Goal: Task Accomplishment & Management: Manage account settings

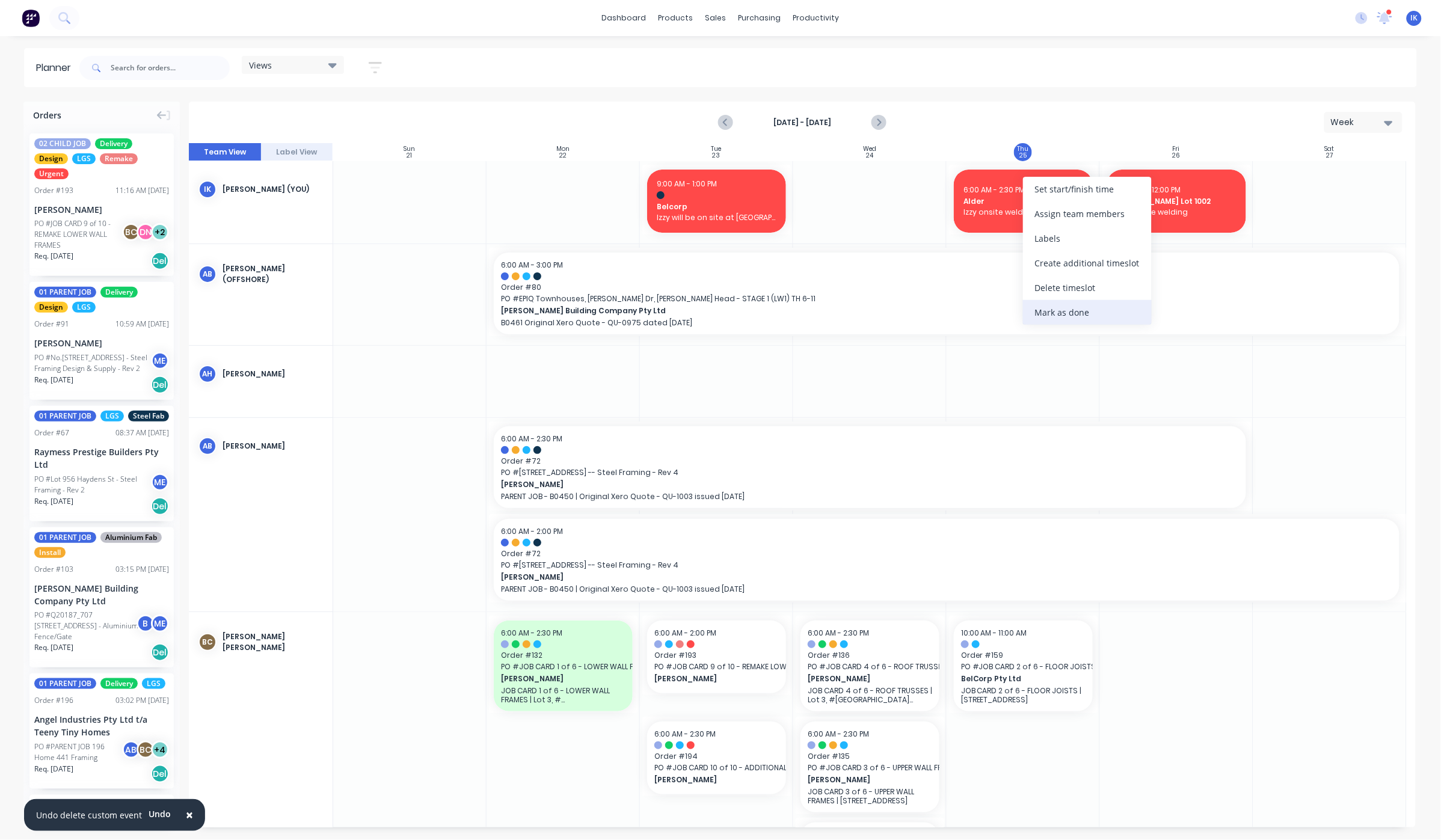
click at [1076, 310] on div "Mark as done" at bounding box center [1088, 312] width 129 height 25
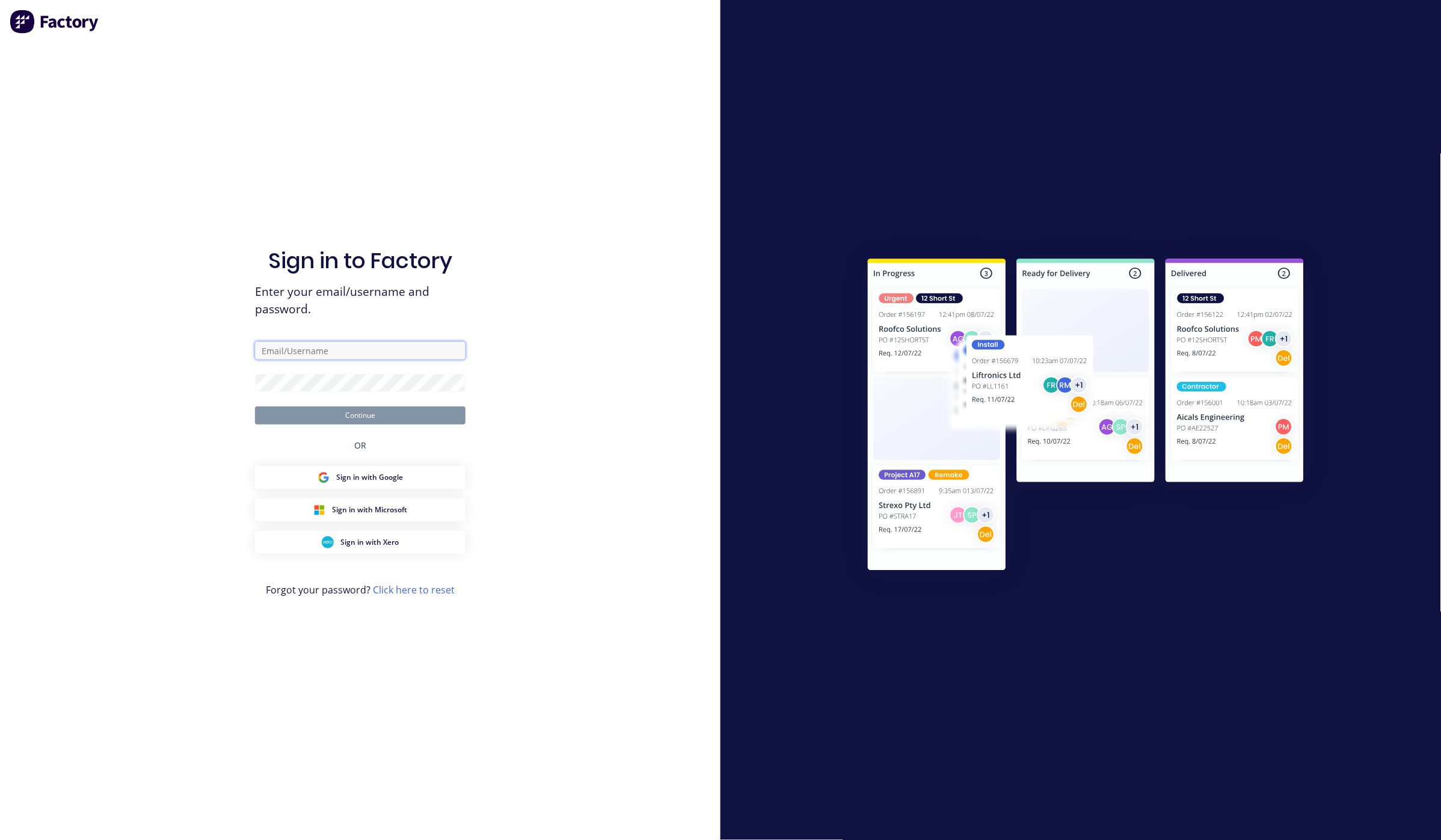
type input "[PERSON_NAME][EMAIL_ADDRESS][DOMAIN_NAME]"
click at [378, 417] on button "Continue" at bounding box center [360, 415] width 211 height 18
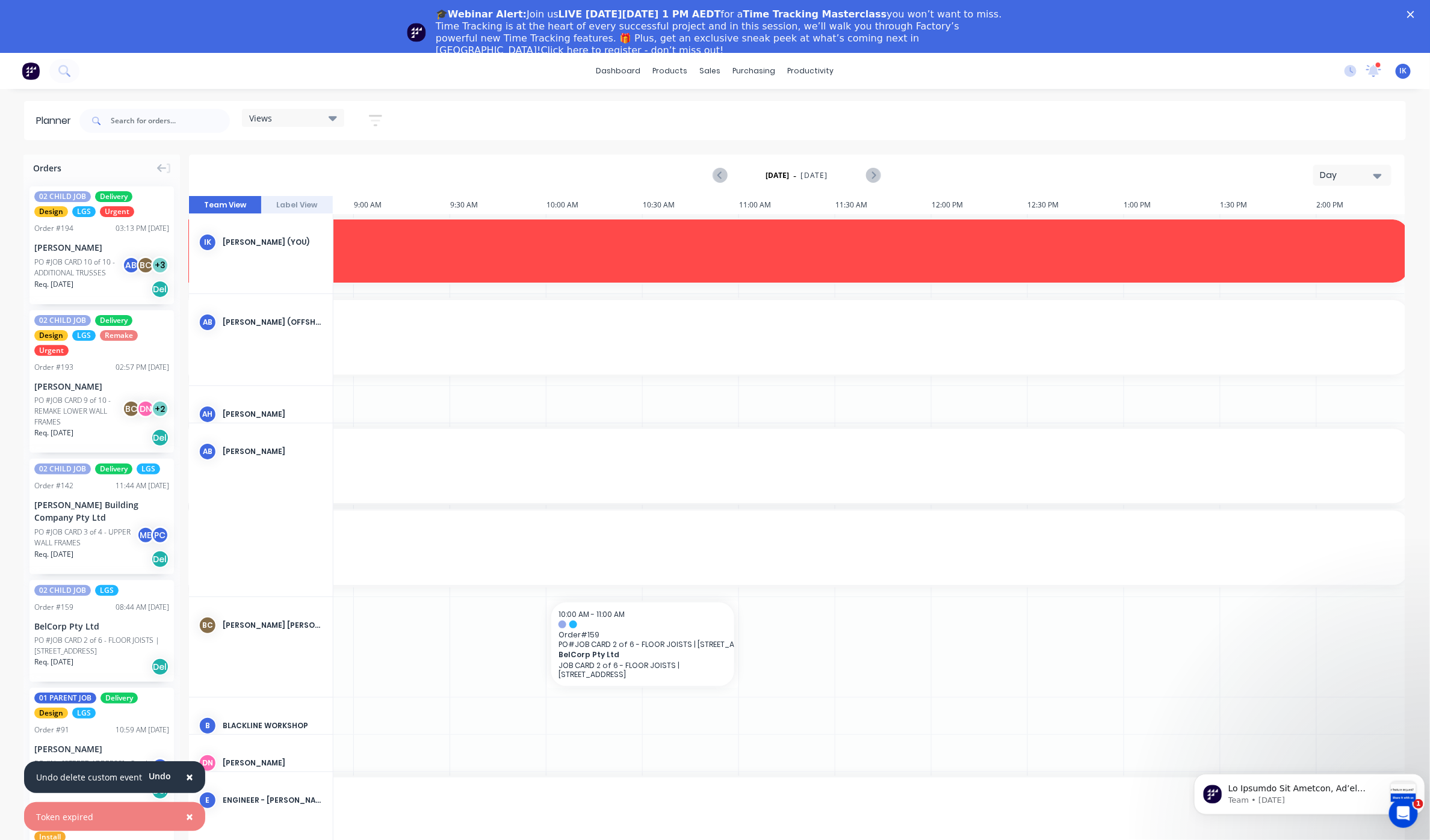
click at [1416, 12] on div "🎓Webinar Alert: Join us LIVE [DATE][DATE] 1 PM AEDT for a Time Tracking Masterc…" at bounding box center [715, 33] width 1430 height 55
click at [1414, 15] on polygon "Close" at bounding box center [1411, 15] width 7 height 7
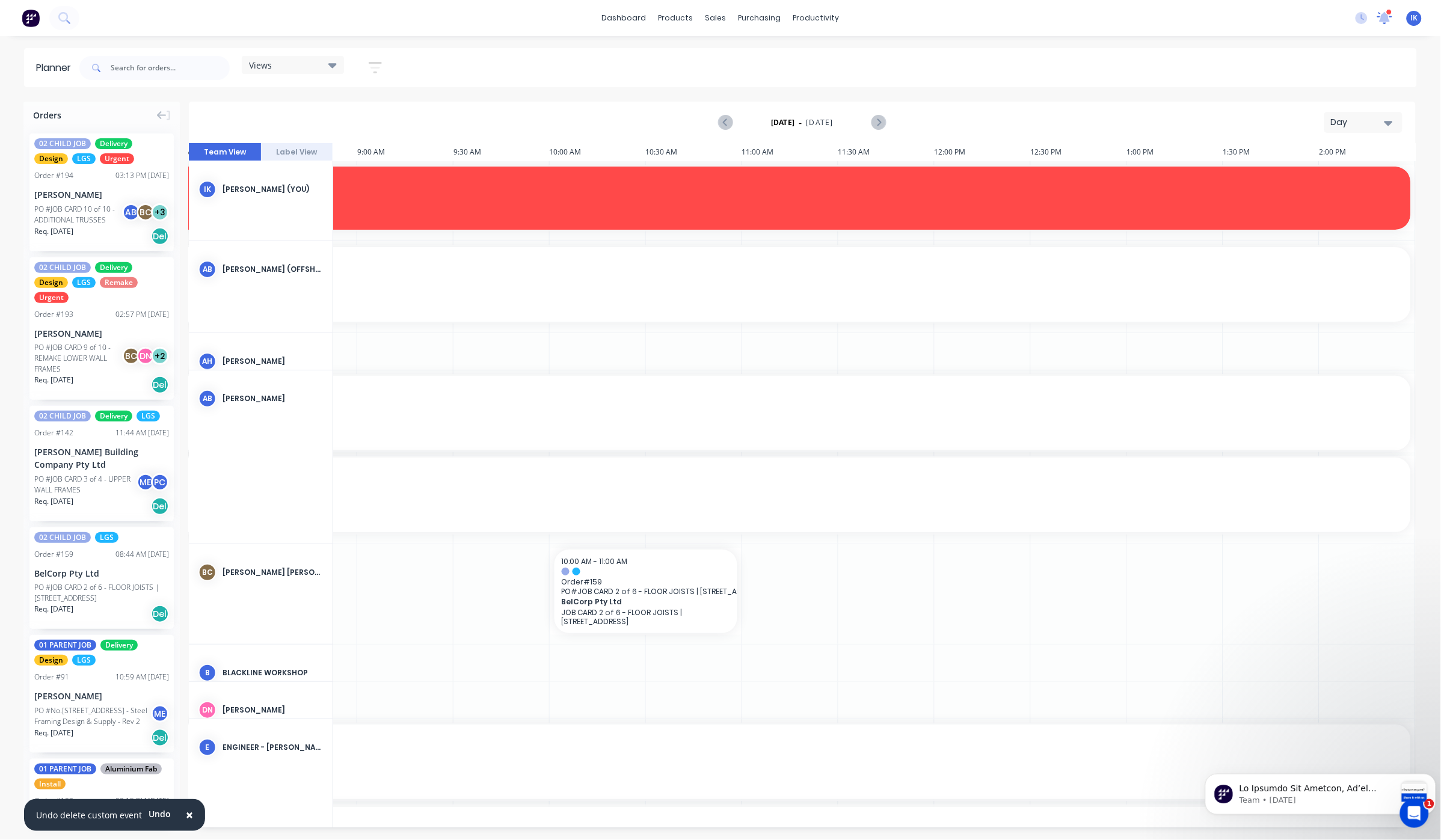
click at [1388, 21] on icon at bounding box center [1385, 17] width 12 height 11
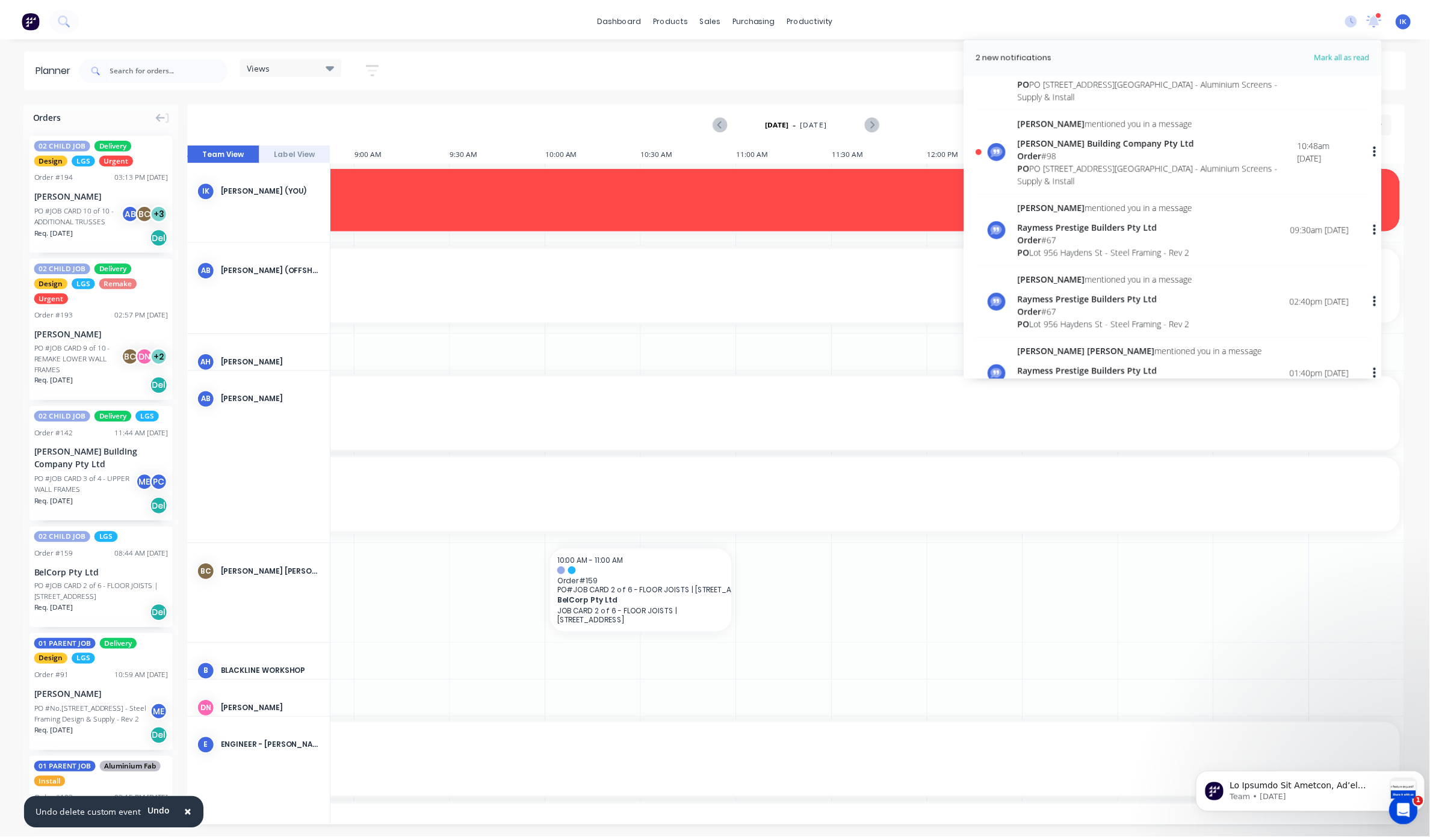
scroll to position [321, 0]
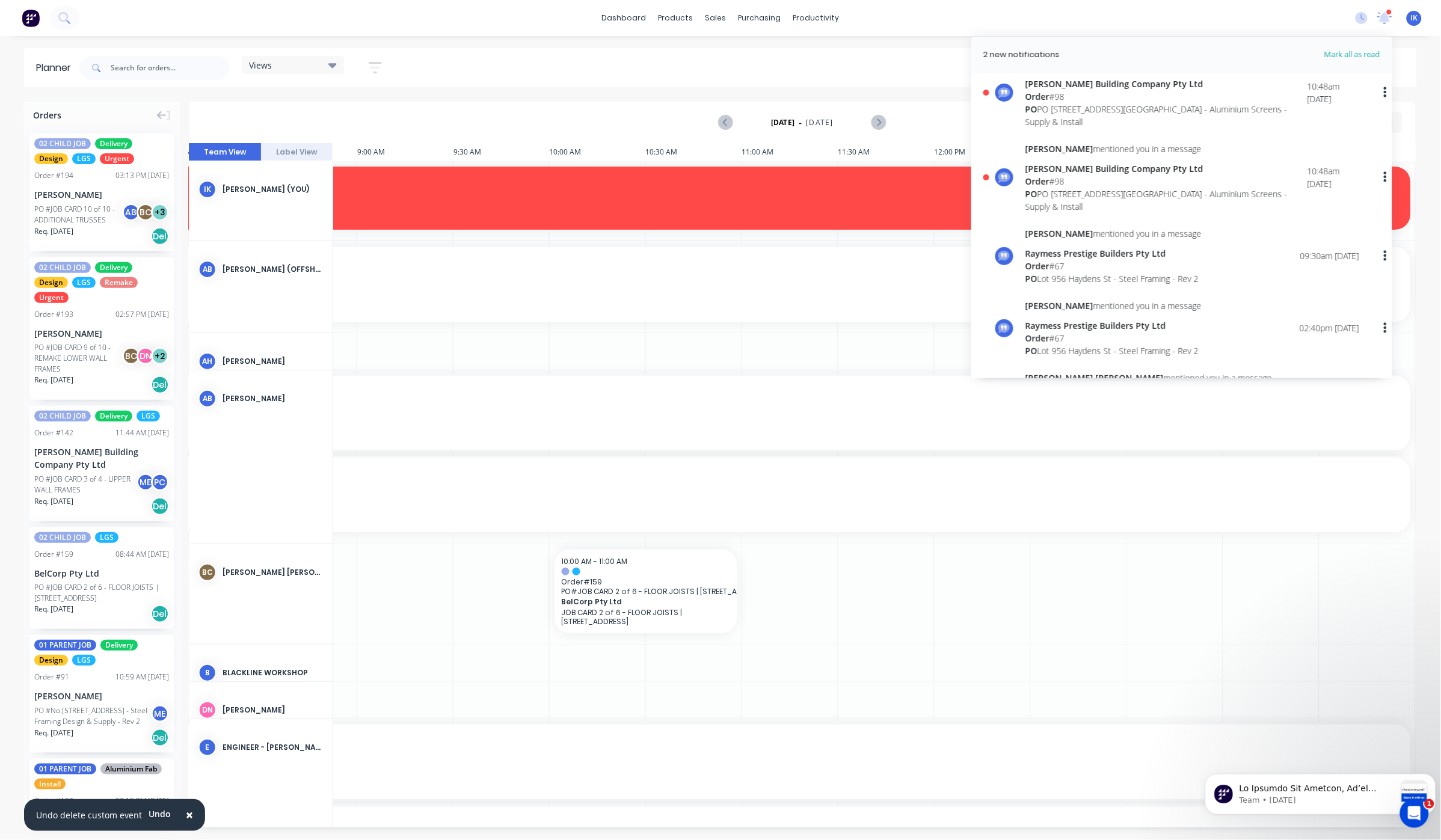
click at [1062, 175] on div "[PERSON_NAME] Building Company Pty Ltd" at bounding box center [1166, 169] width 282 height 12
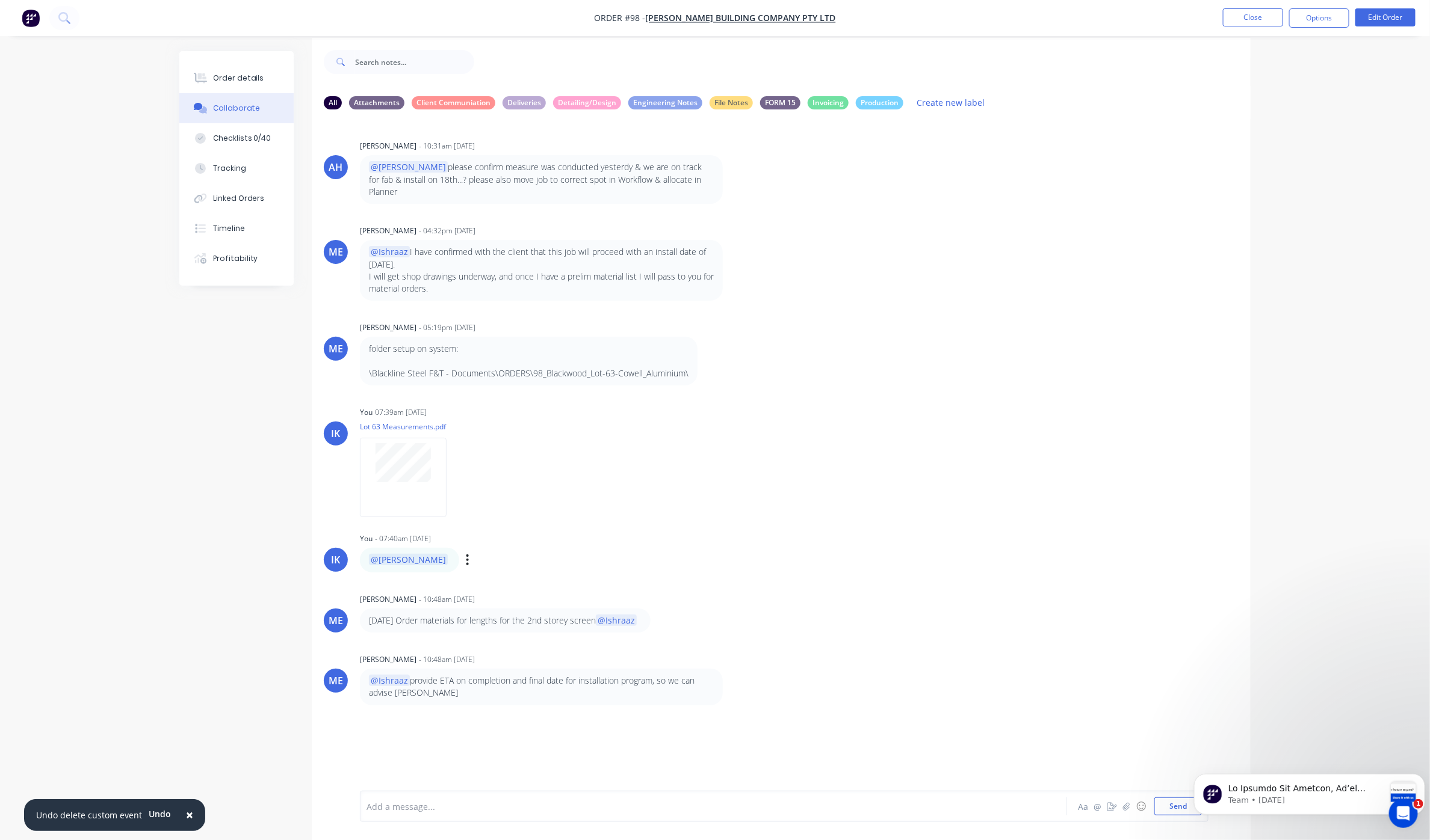
scroll to position [18, 0]
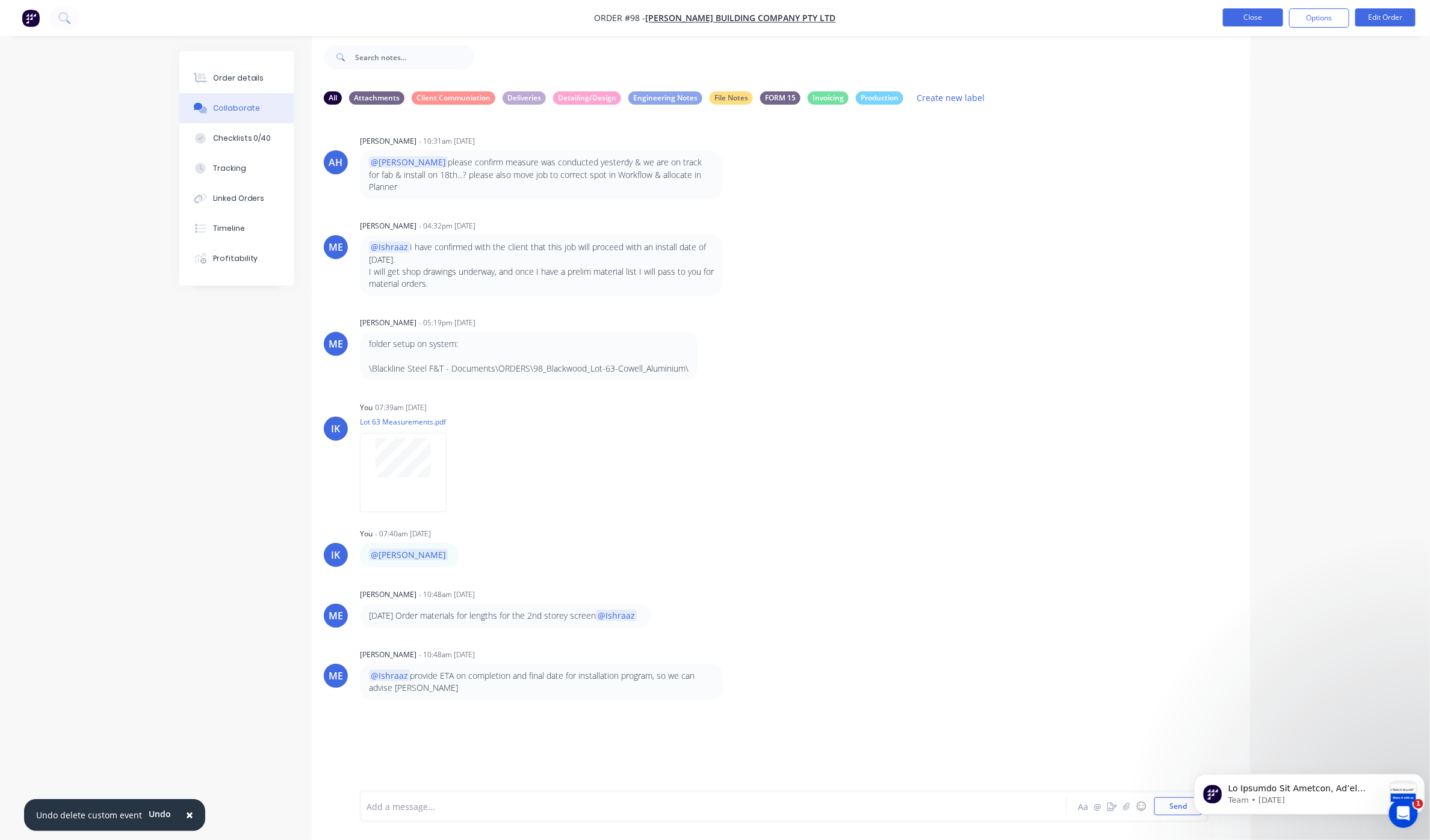
click at [1265, 16] on button "Close" at bounding box center [1253, 17] width 60 height 18
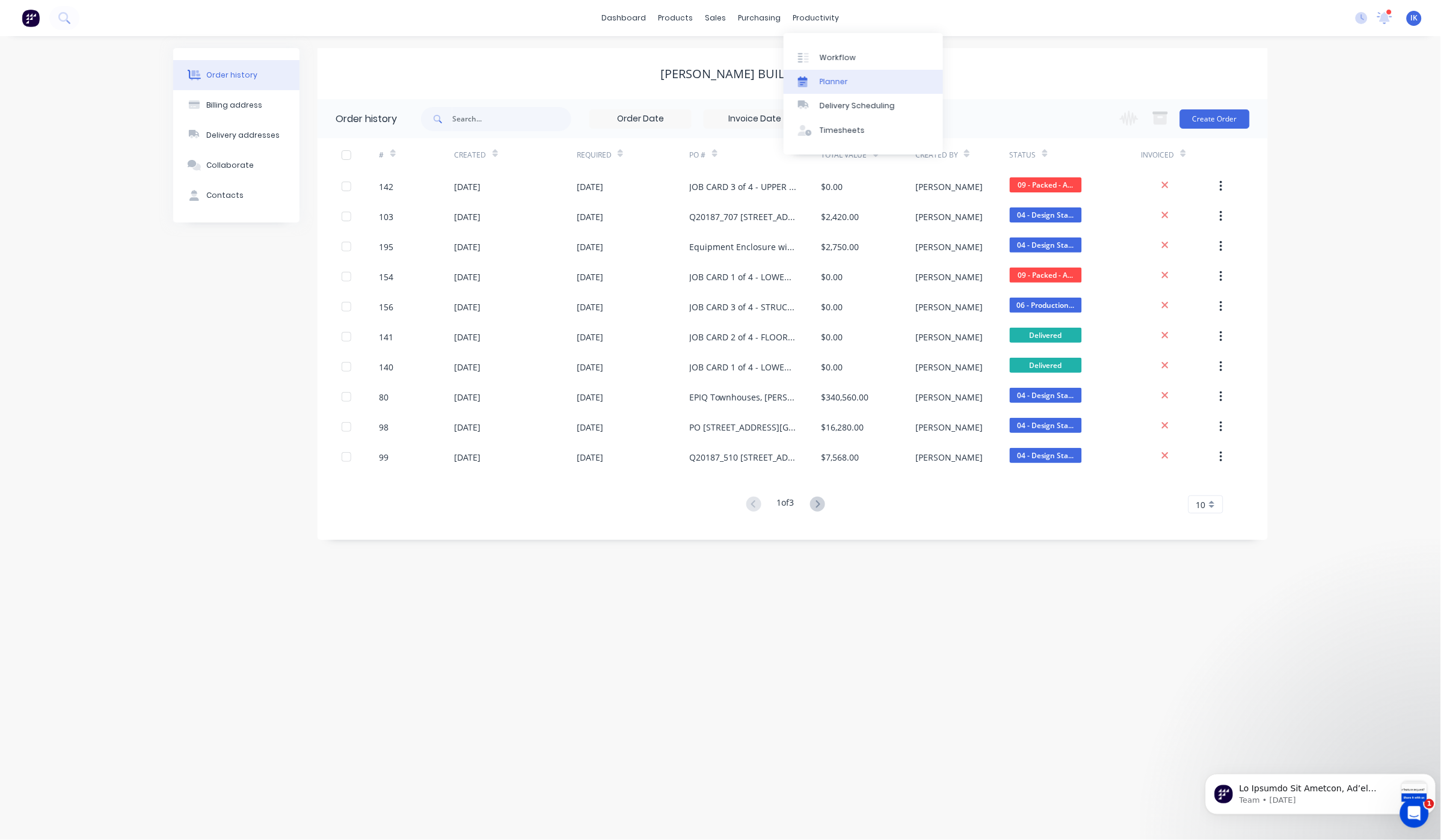
click at [832, 82] on div "Planner" at bounding box center [834, 82] width 28 height 11
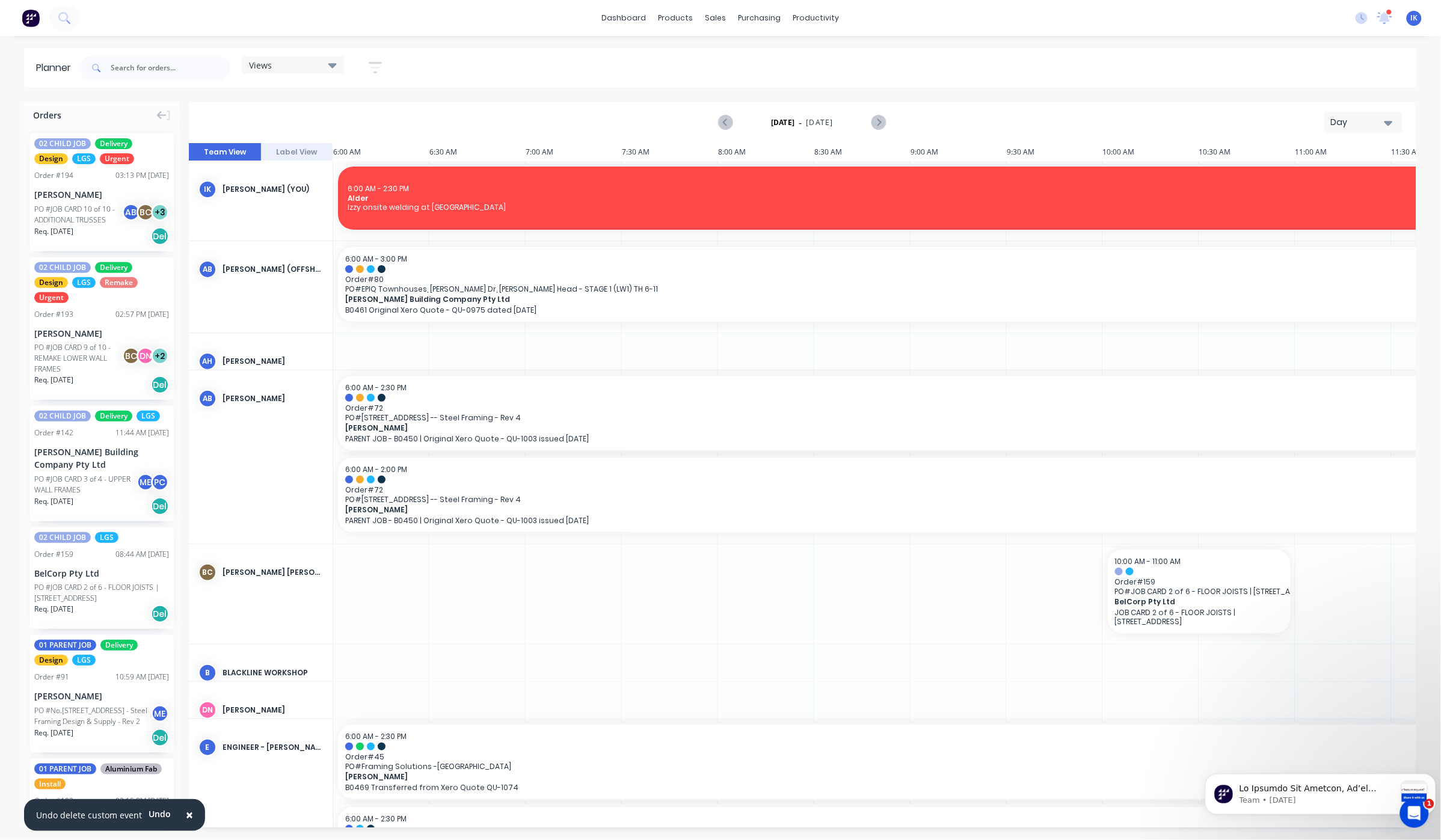
scroll to position [0, 557]
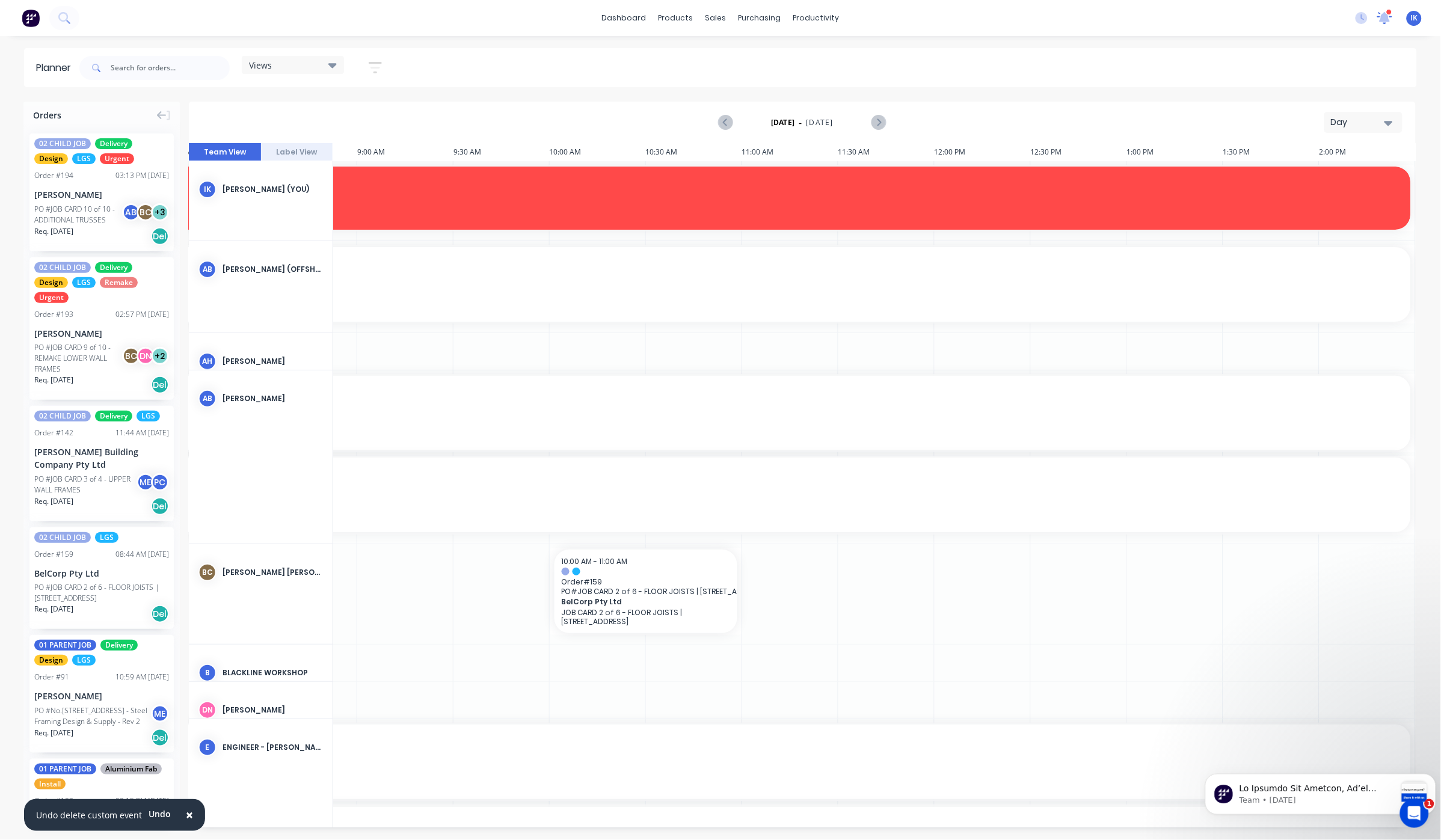
click at [1388, 21] on icon at bounding box center [1386, 17] width 11 height 10
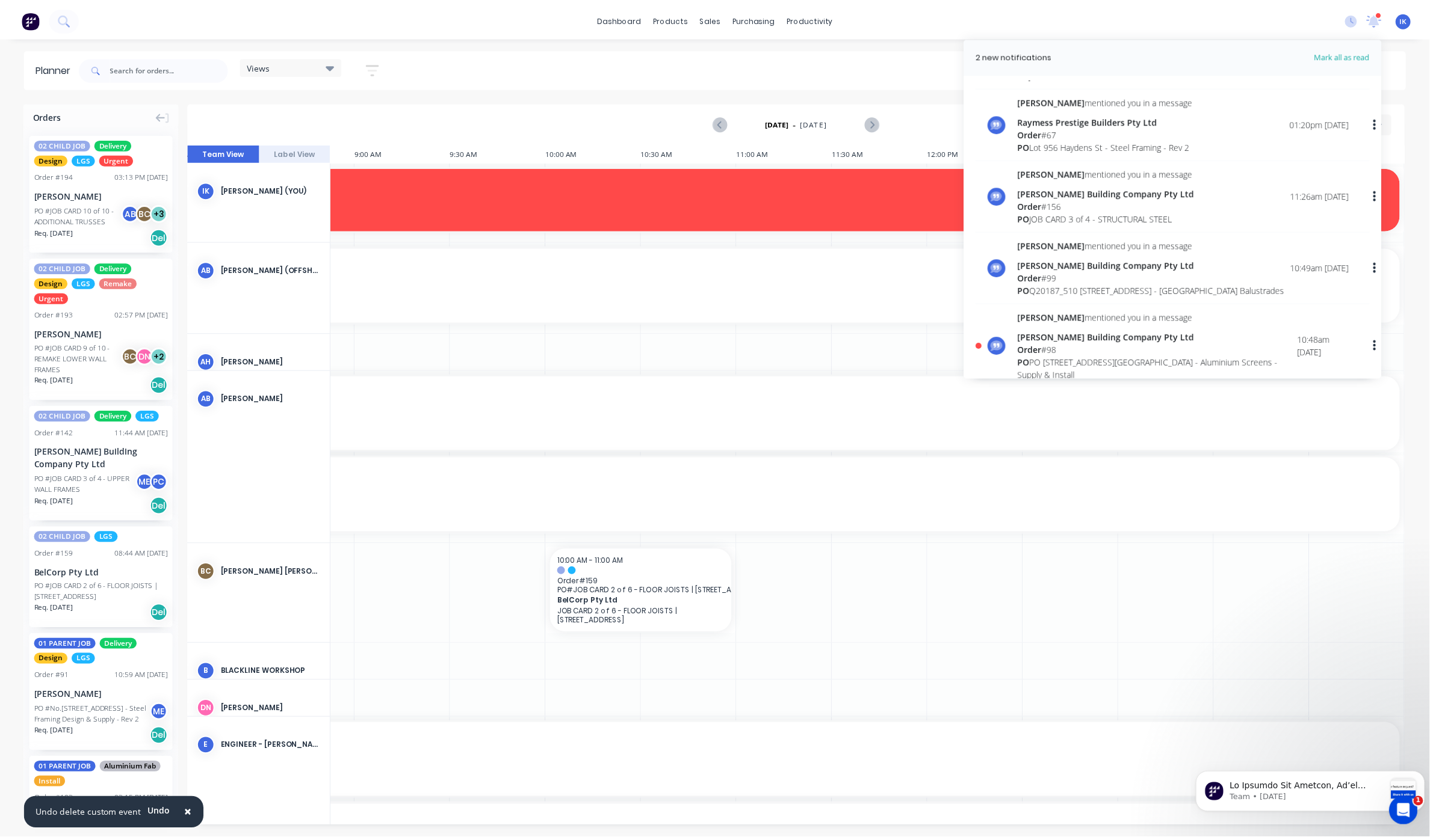
scroll to position [321, 0]
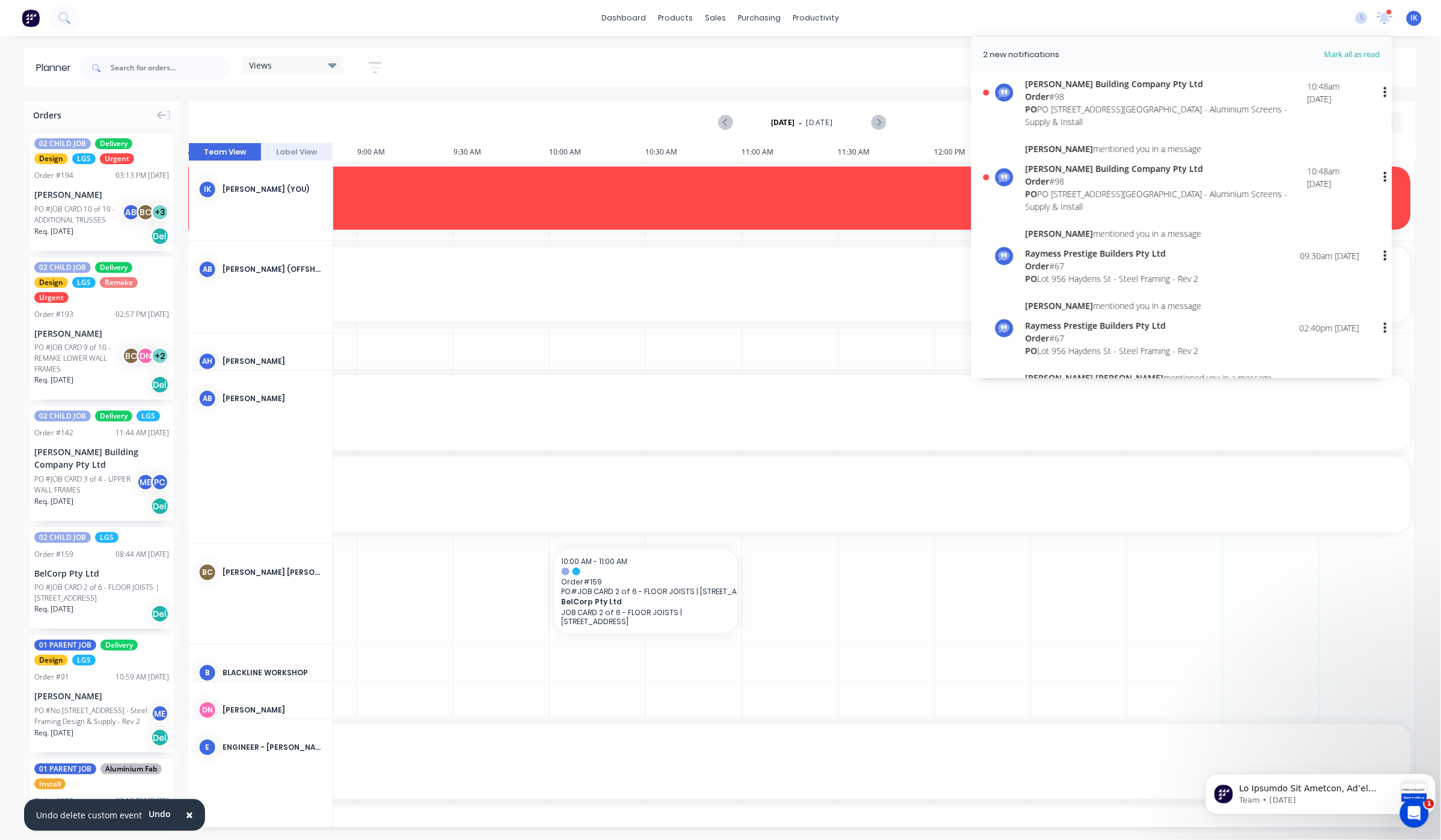
click at [1060, 119] on div "PO PO [STREET_ADDRESS][GEOGRAPHIC_DATA] - Aluminium Screens - Supply & Install" at bounding box center [1166, 116] width 282 height 25
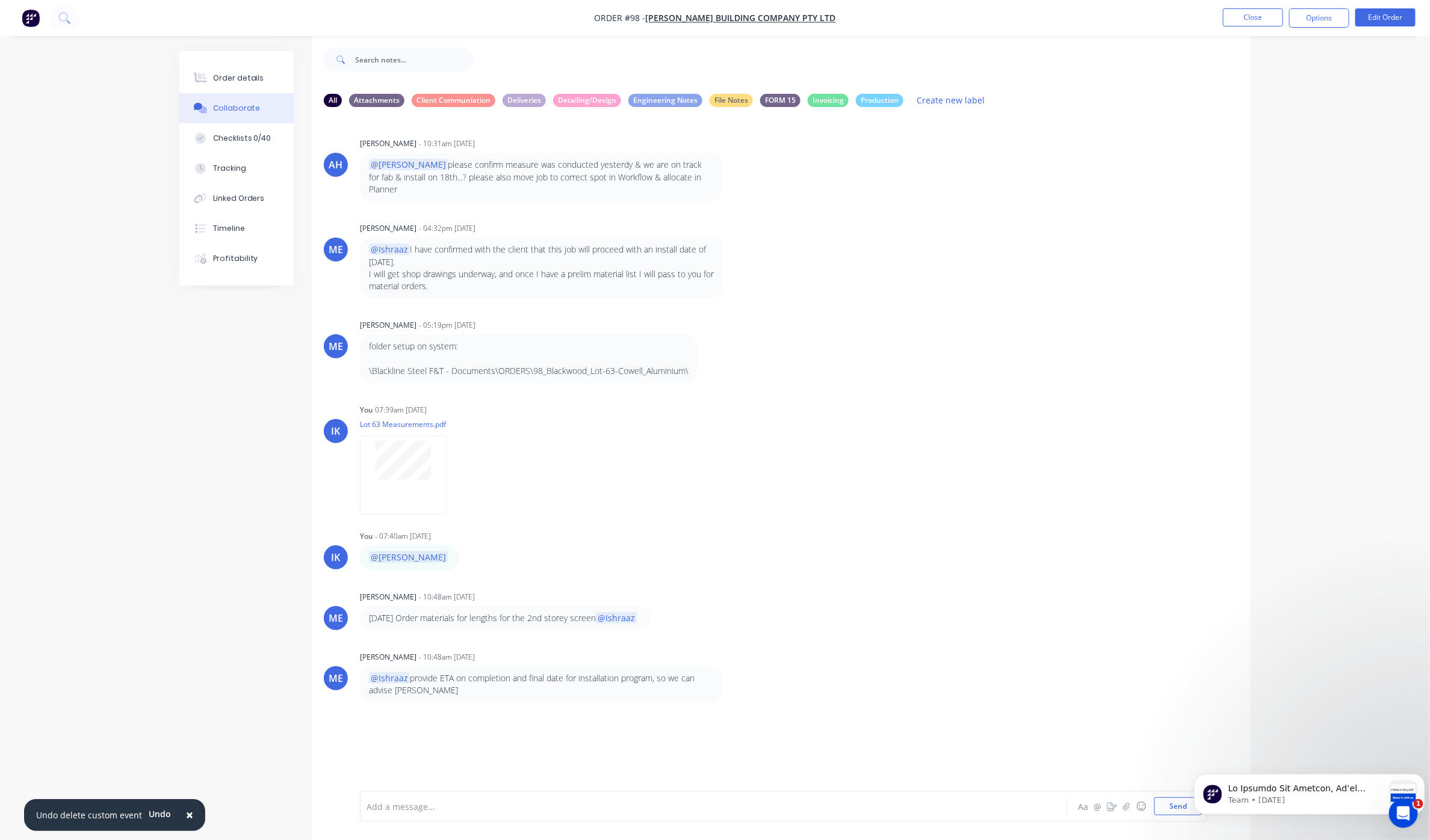
scroll to position [18, 0]
click at [1254, 21] on button "Close" at bounding box center [1253, 17] width 60 height 18
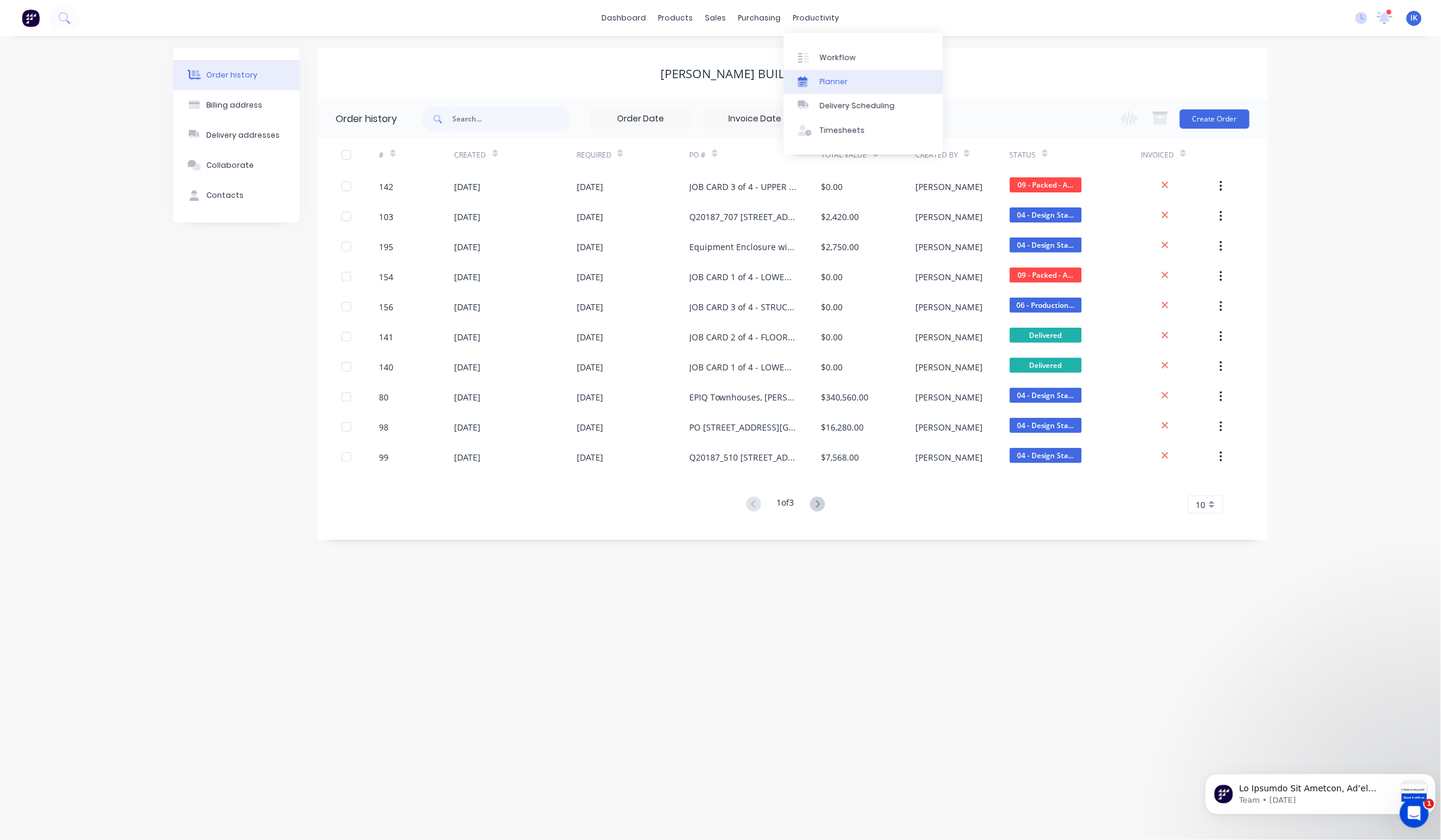
click at [829, 85] on div "Planner" at bounding box center [834, 82] width 28 height 11
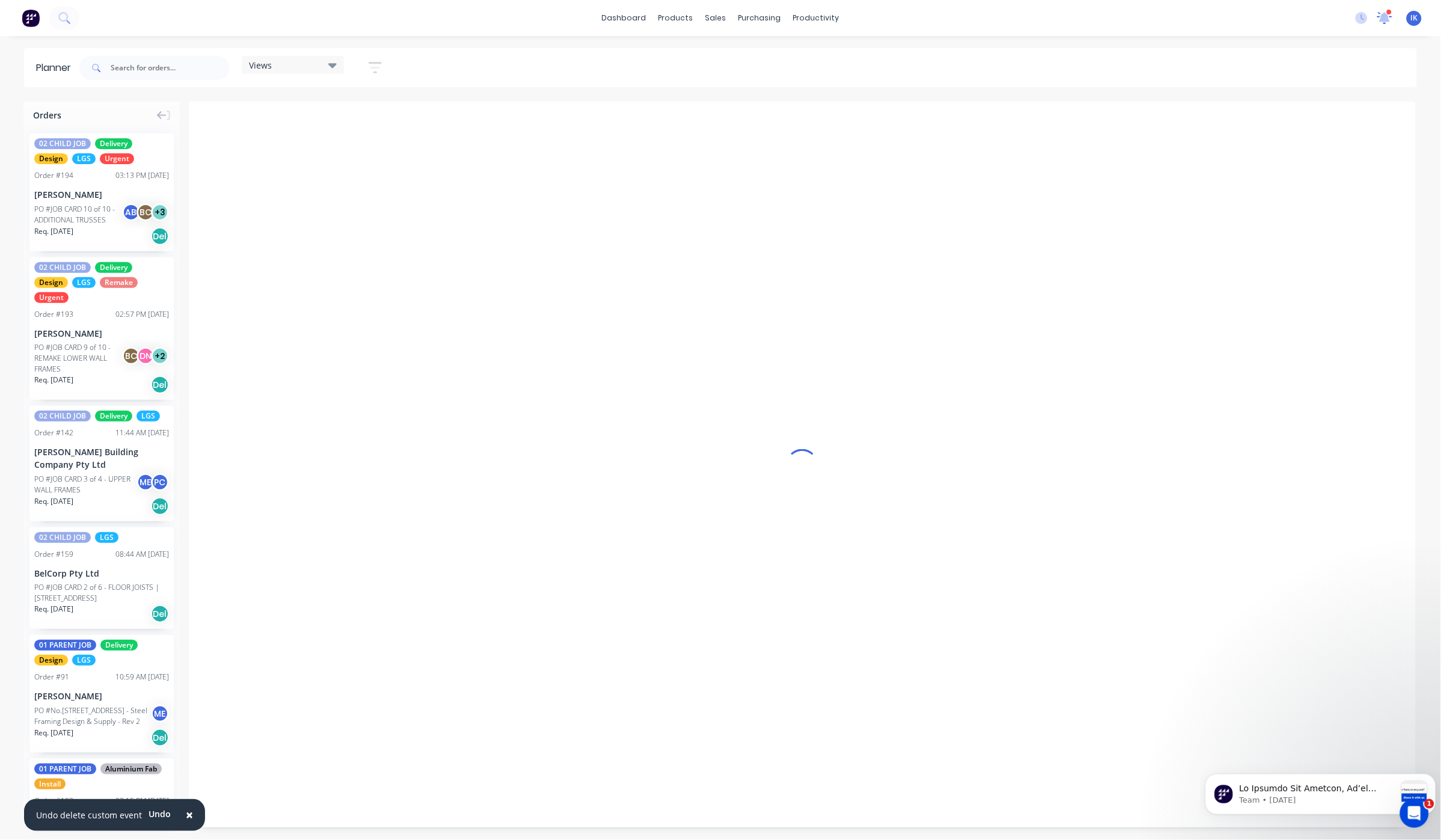
click at [1386, 22] on icon at bounding box center [1384, 18] width 16 height 13
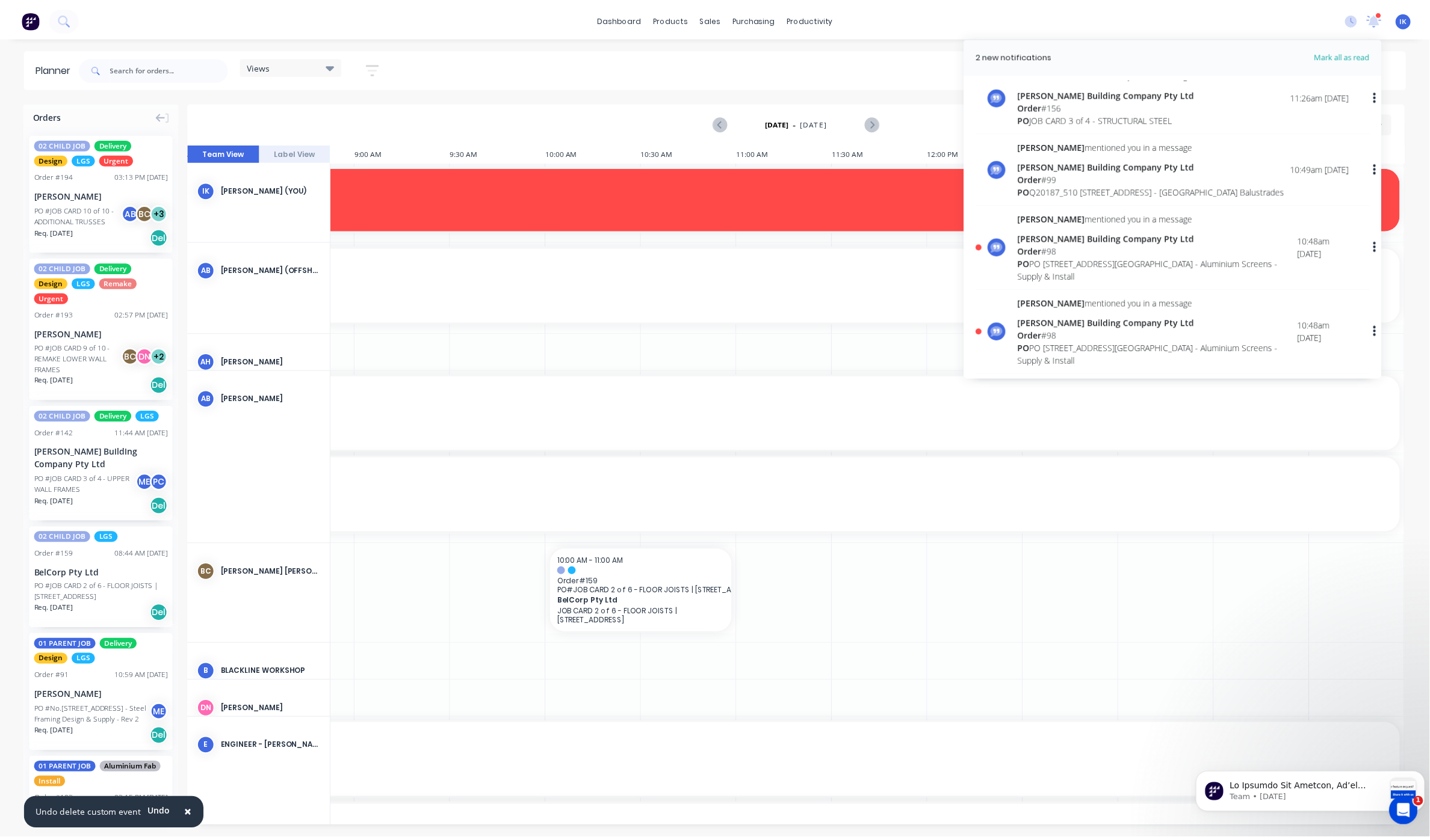
scroll to position [167, 0]
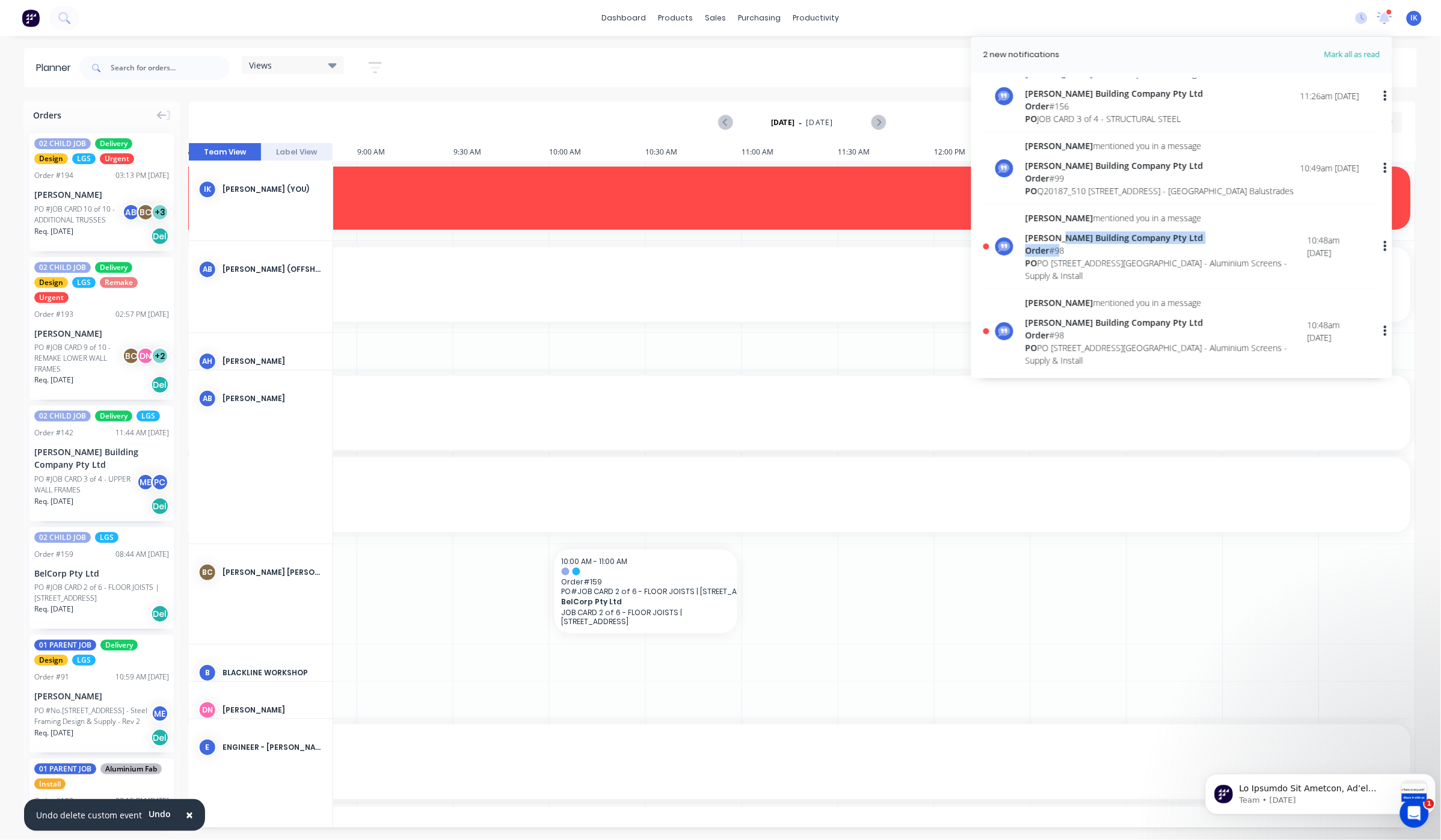
click at [1064, 256] on div "[PERSON_NAME] mentioned you in a message [PERSON_NAME] Building Company Pty Ltd…" at bounding box center [1166, 247] width 282 height 71
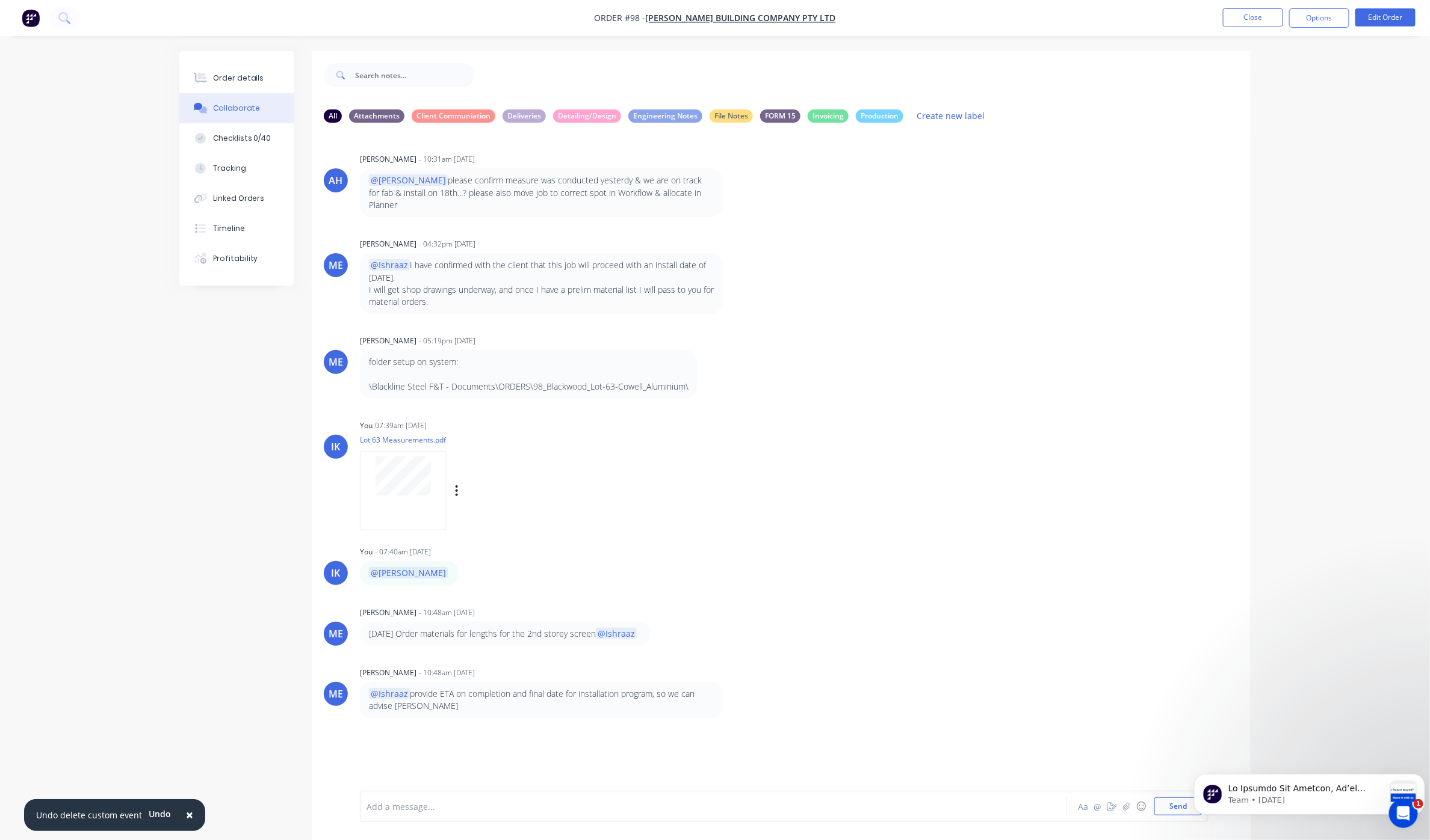
scroll to position [18, 0]
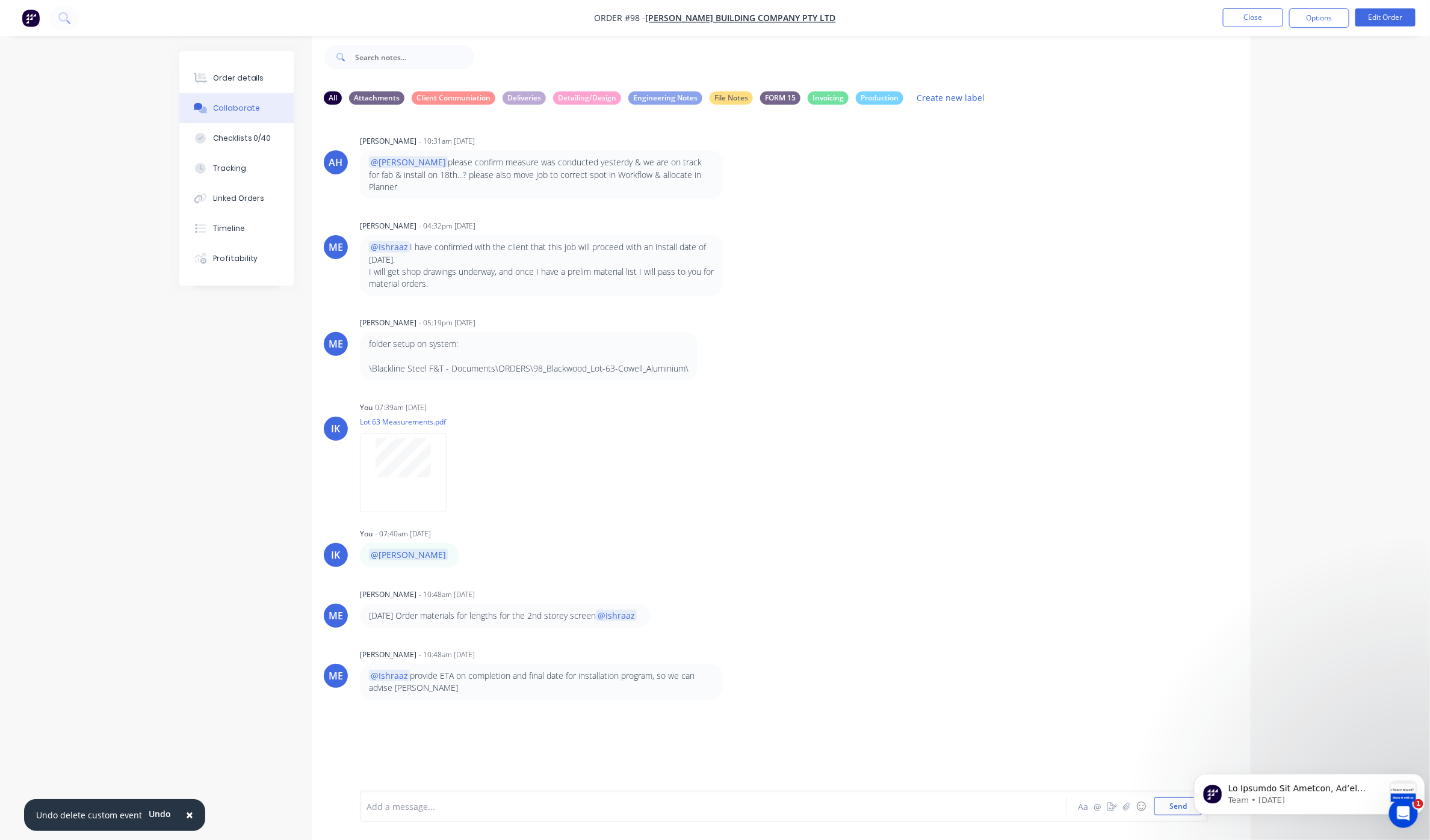
click at [484, 670] on p "@Ishraaz provide ETA on completion and final date for installation program, so …" at bounding box center [541, 683] width 345 height 25
click at [1246, 22] on button "Close" at bounding box center [1253, 17] width 60 height 18
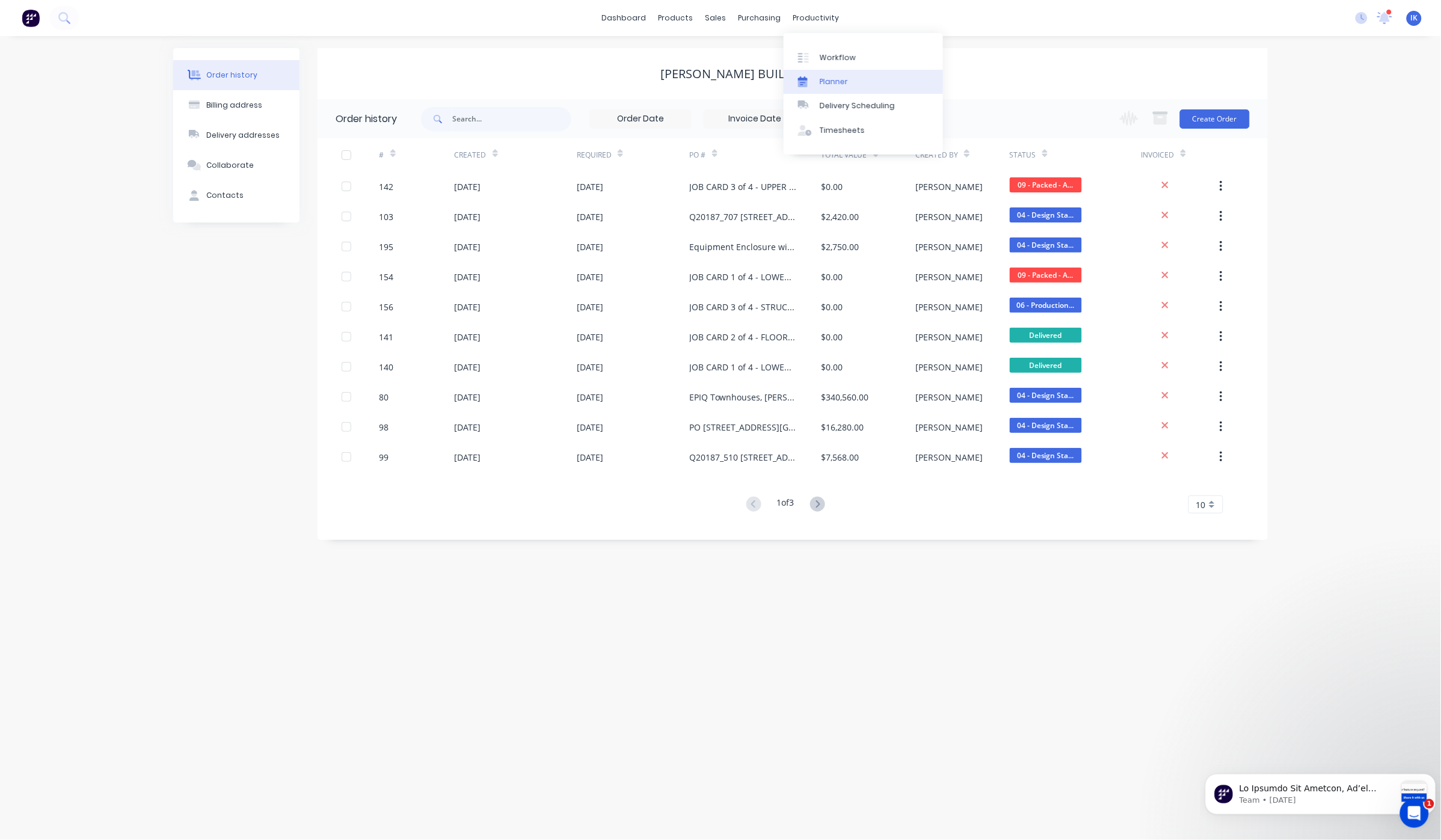
click at [827, 81] on div "Planner" at bounding box center [834, 82] width 28 height 11
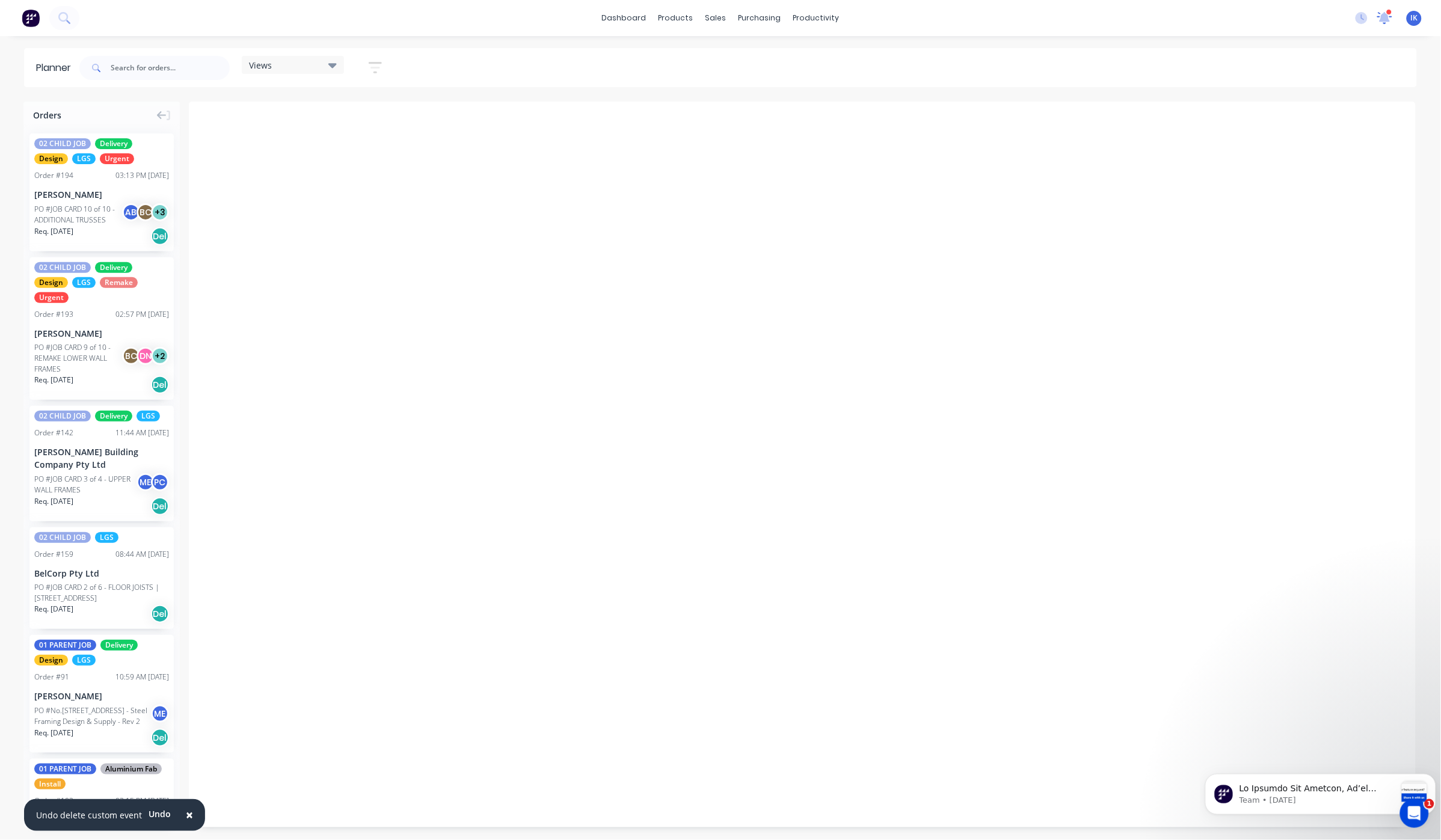
click at [1383, 21] on icon at bounding box center [1385, 17] width 12 height 11
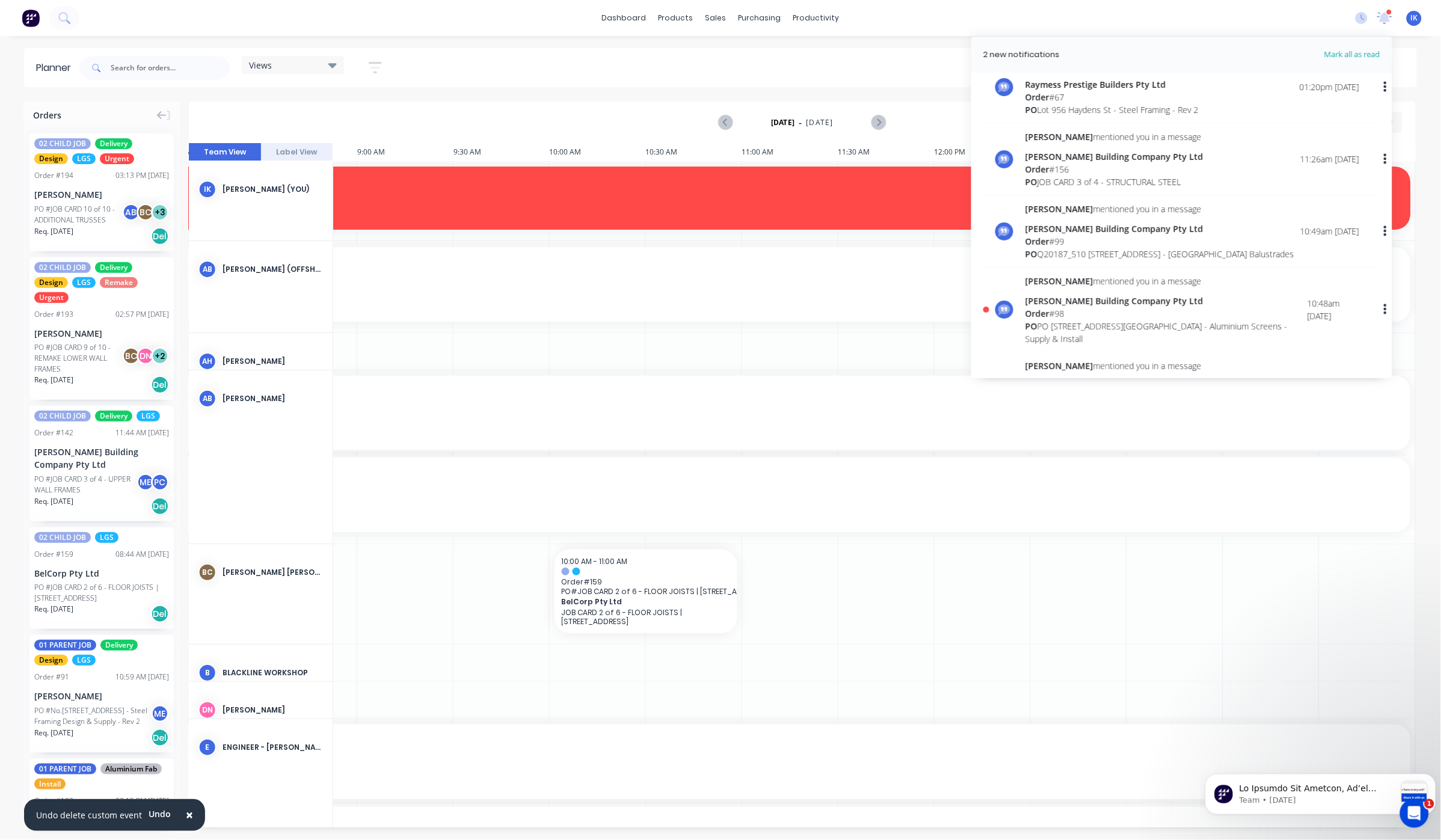
scroll to position [240, 0]
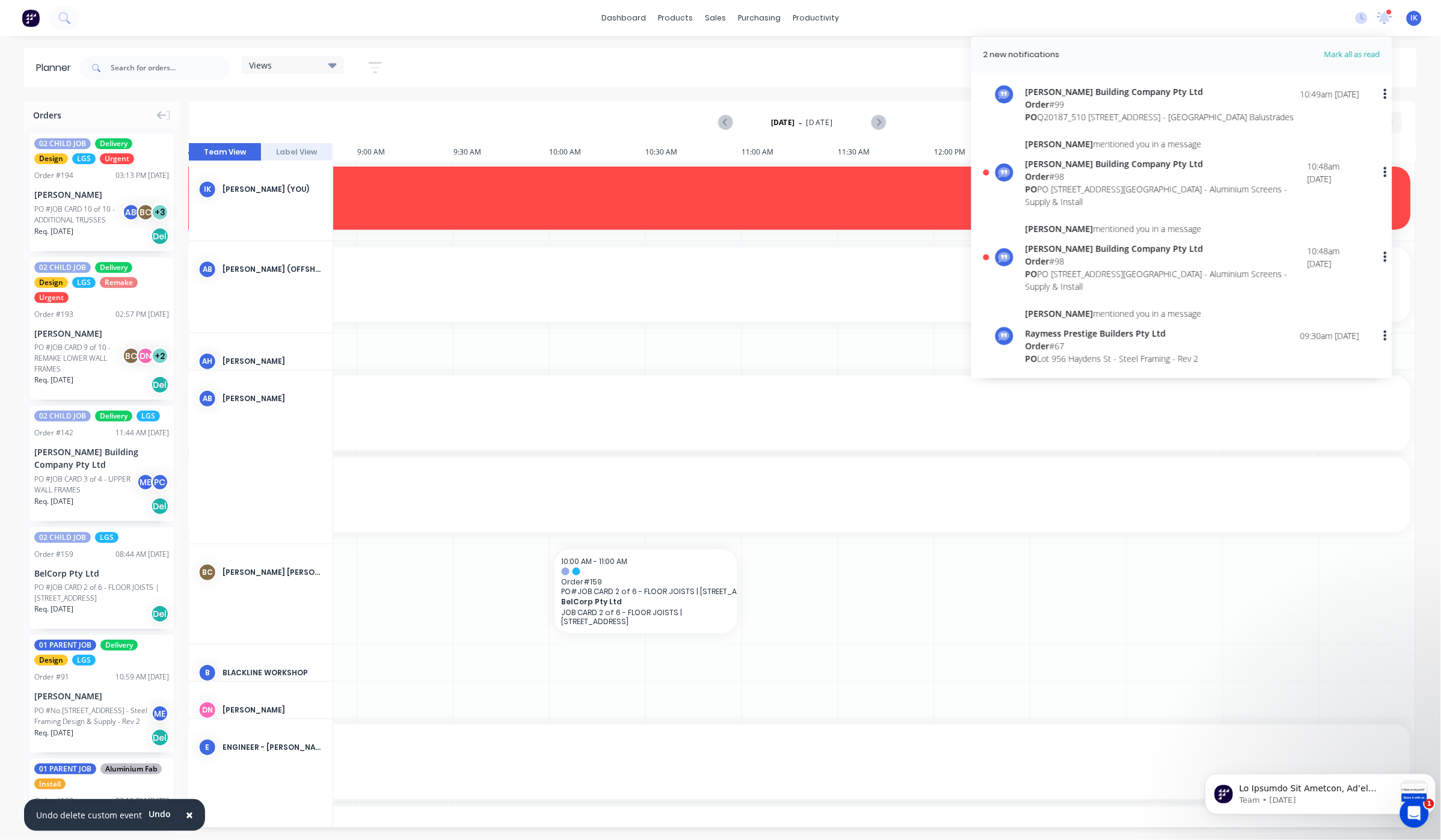
click at [1055, 235] on span "[PERSON_NAME]" at bounding box center [1059, 229] width 68 height 12
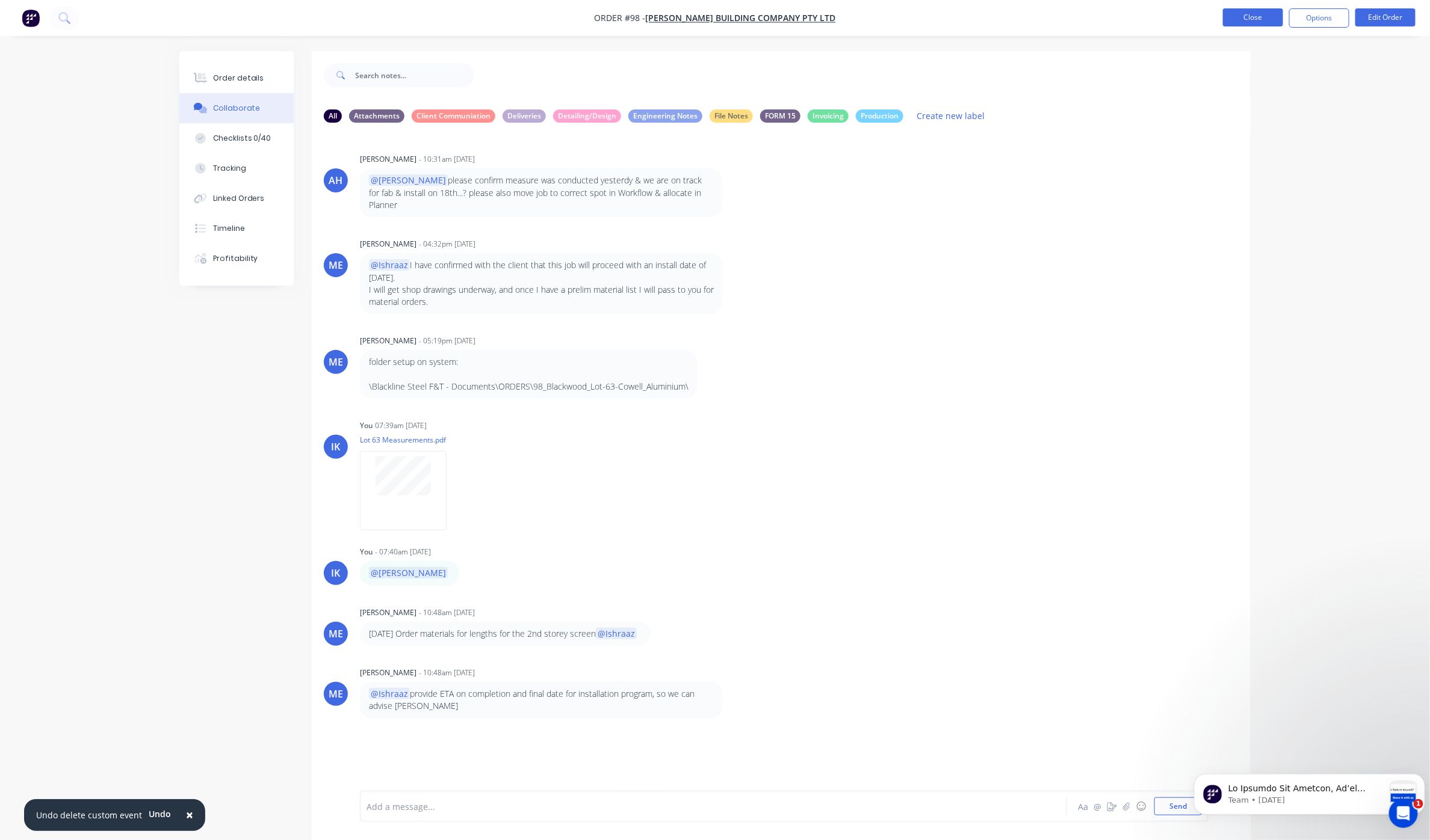
click at [1245, 21] on button "Close" at bounding box center [1253, 17] width 60 height 18
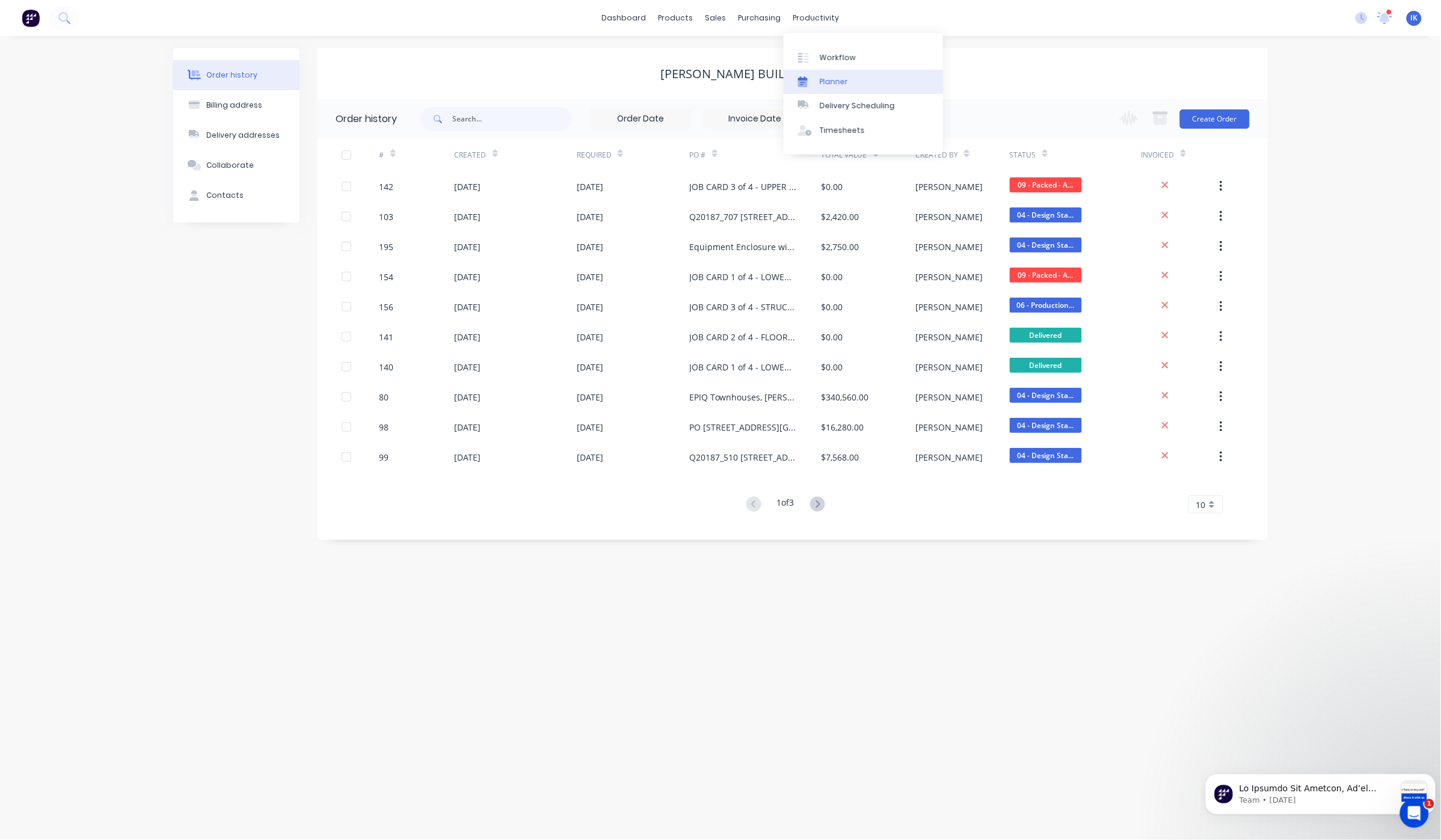
click at [838, 78] on div "Planner" at bounding box center [834, 82] width 28 height 11
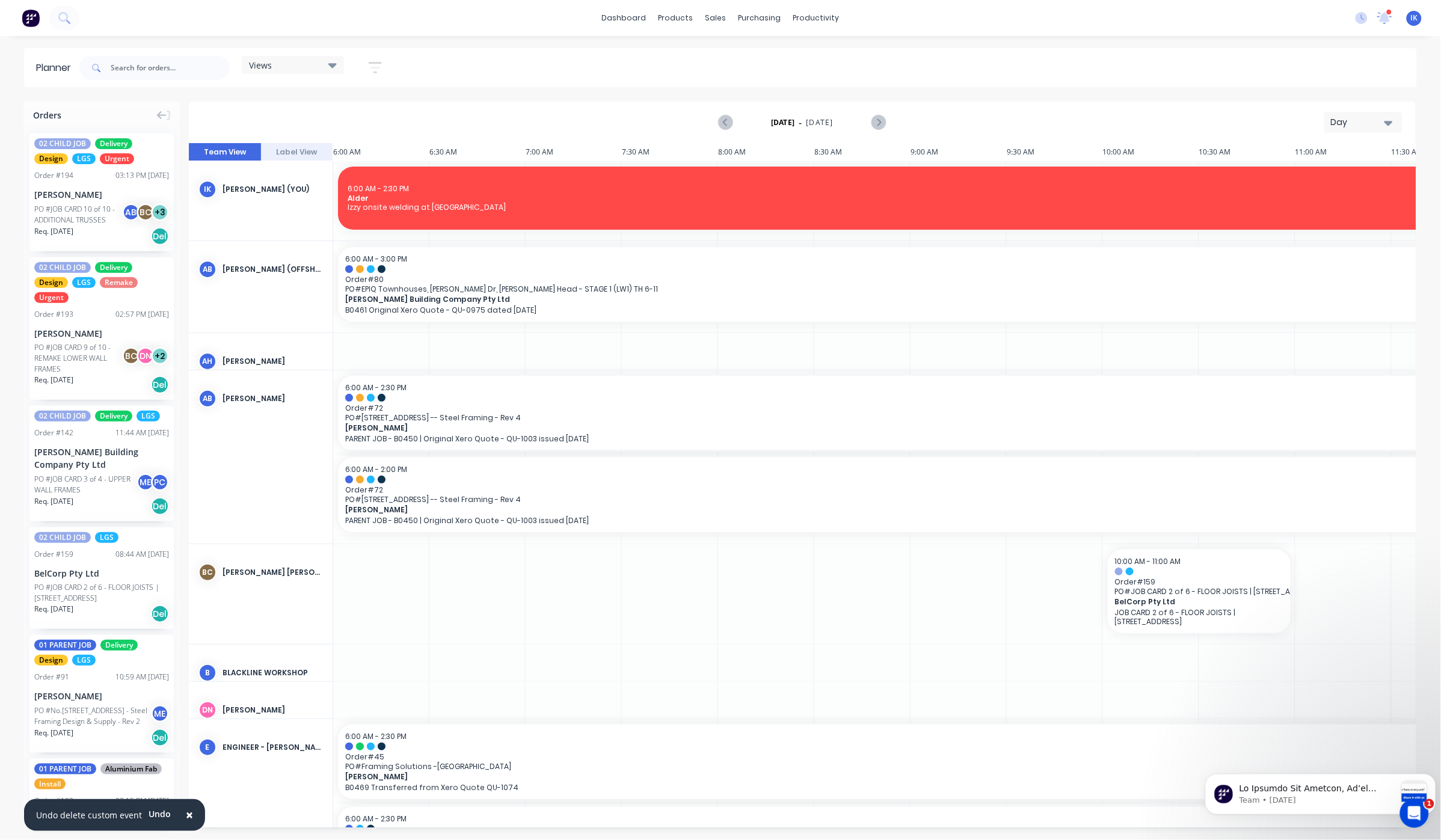
scroll to position [0, 557]
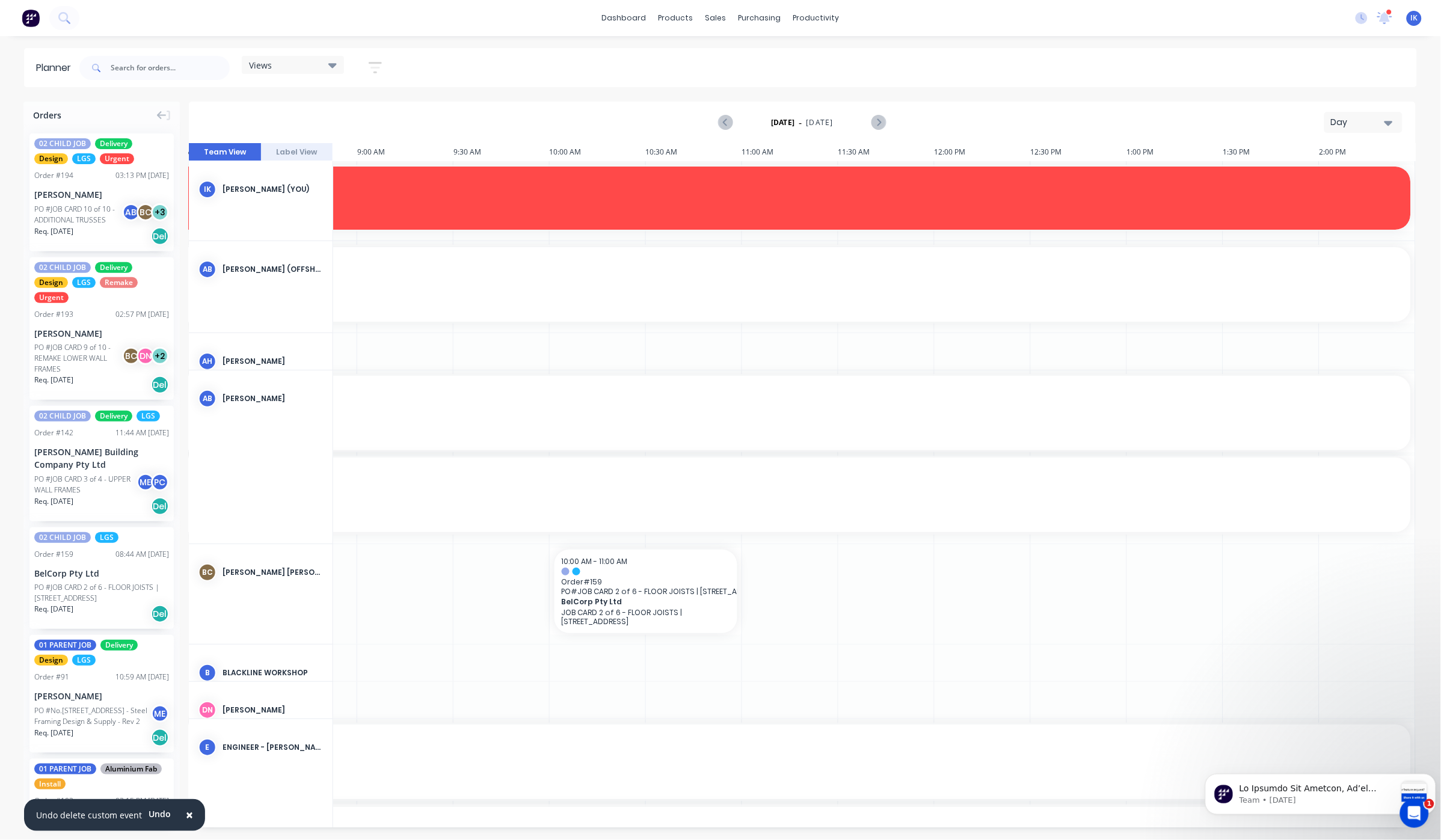
click at [1390, 126] on icon "button" at bounding box center [1389, 123] width 8 height 13
click at [1312, 177] on div "Week" at bounding box center [1342, 179] width 119 height 24
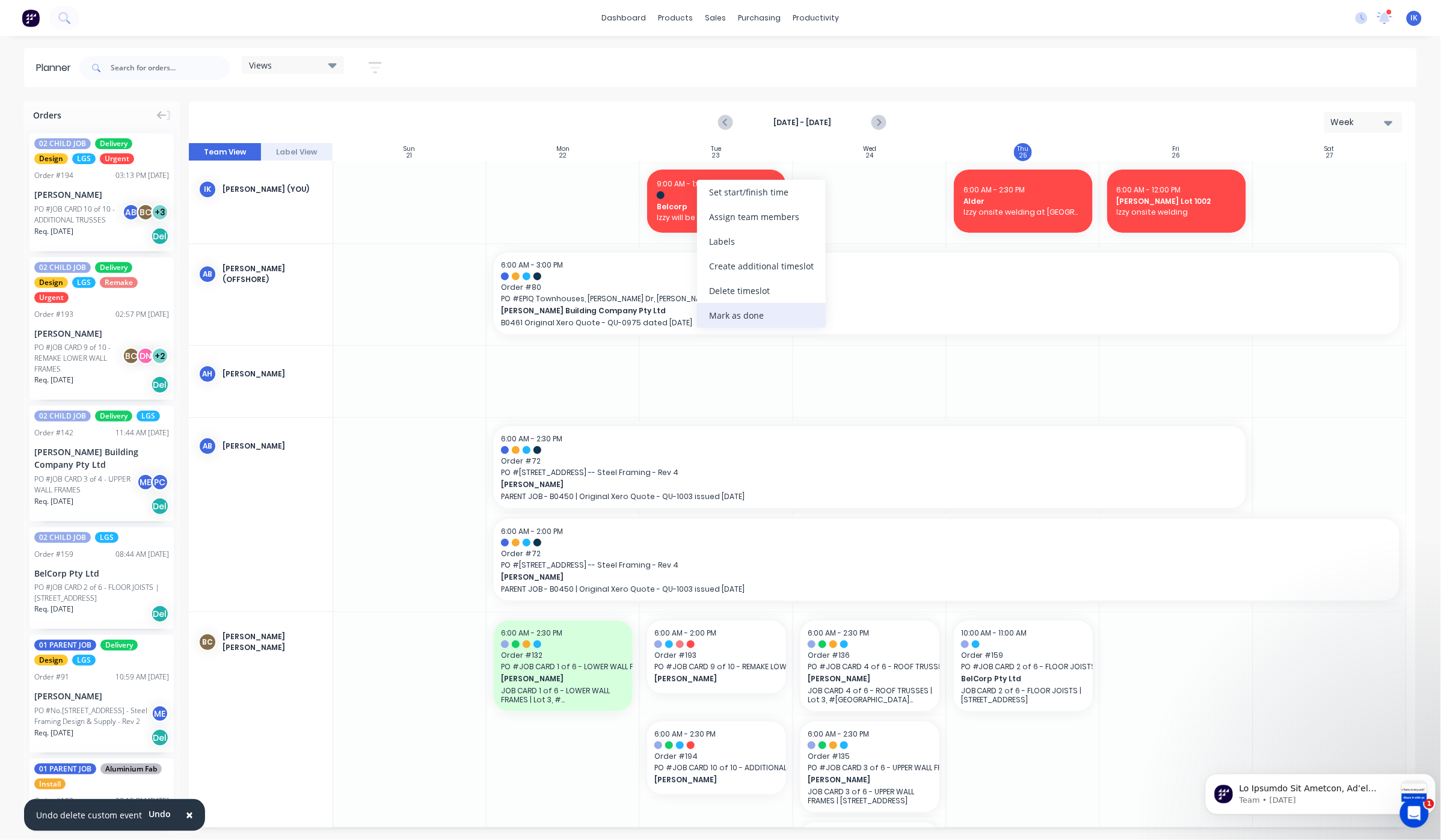
click at [758, 315] on div "Mark as done" at bounding box center [762, 316] width 129 height 25
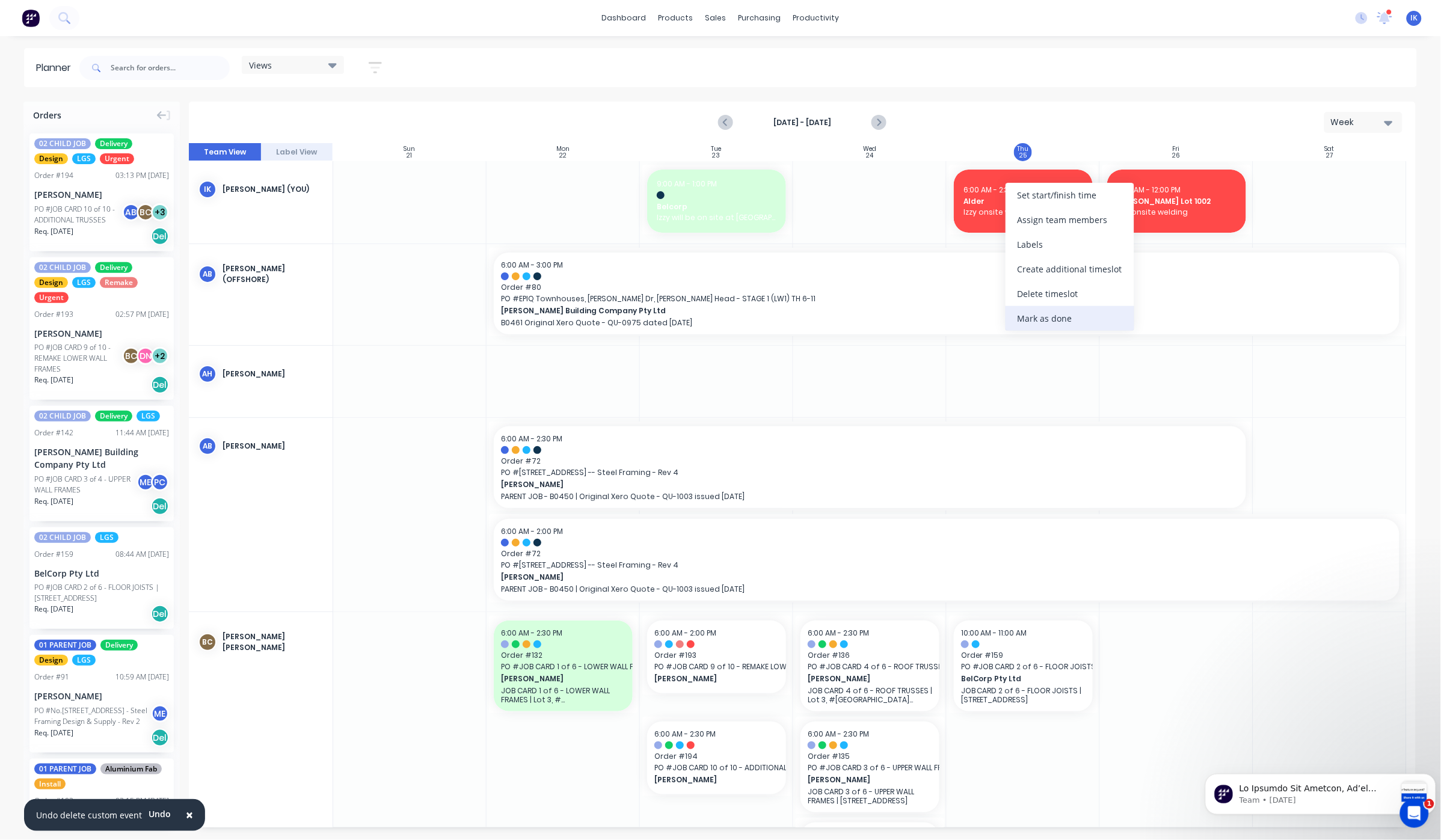
click at [1046, 320] on div "Mark as done" at bounding box center [1070, 319] width 129 height 25
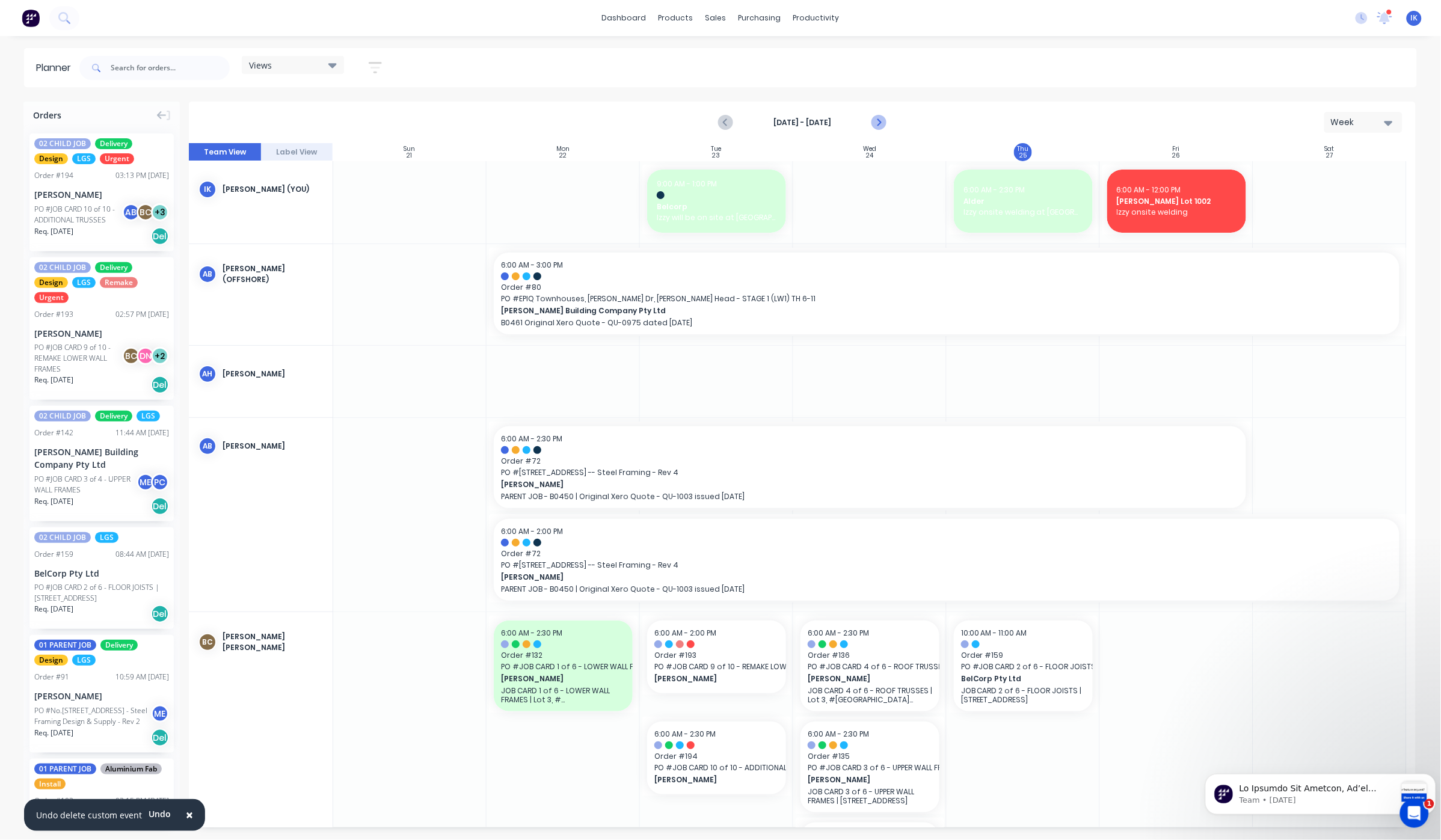
click at [880, 122] on icon "Next page" at bounding box center [879, 123] width 6 height 10
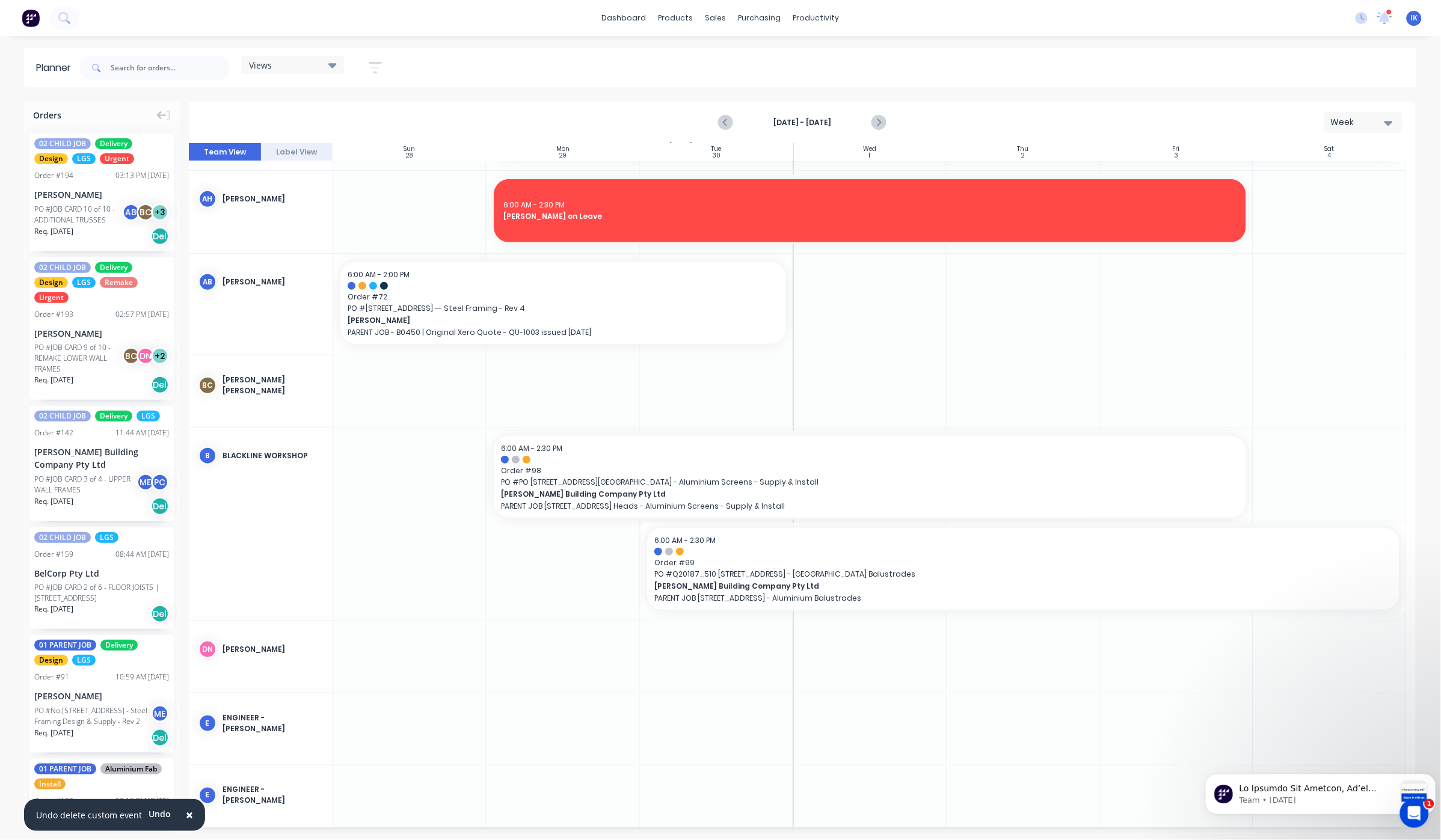
scroll to position [240, 0]
